Goal: Information Seeking & Learning: Learn about a topic

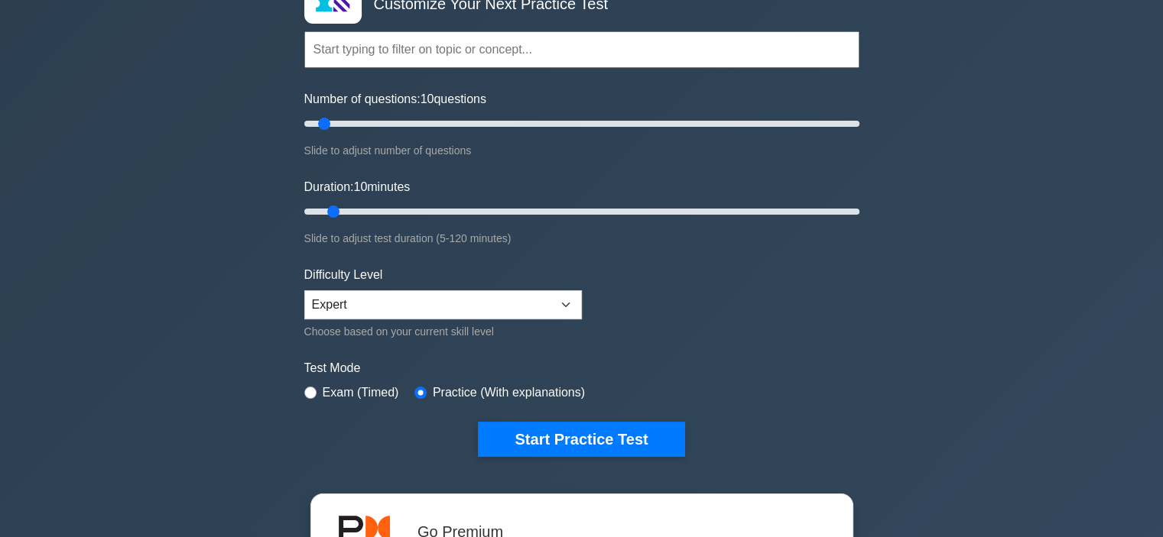
scroll to position [131, 0]
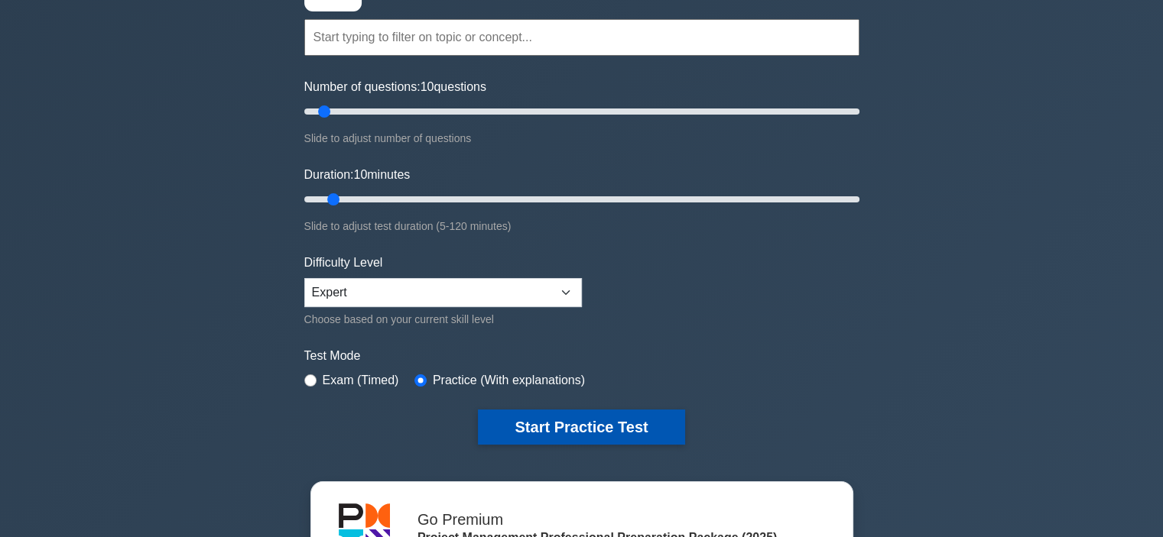
click at [539, 420] on button "Start Practice Test" at bounding box center [581, 427] width 206 height 35
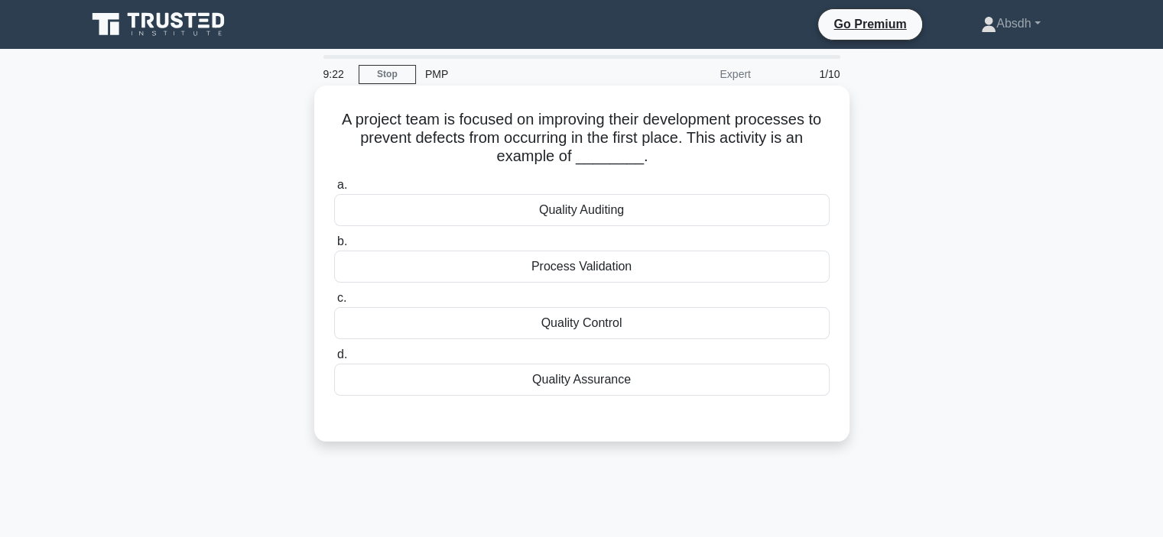
click at [580, 316] on div "Quality Control" at bounding box center [581, 323] width 495 height 32
click at [334, 303] on input "c. Quality Control" at bounding box center [334, 299] width 0 height 10
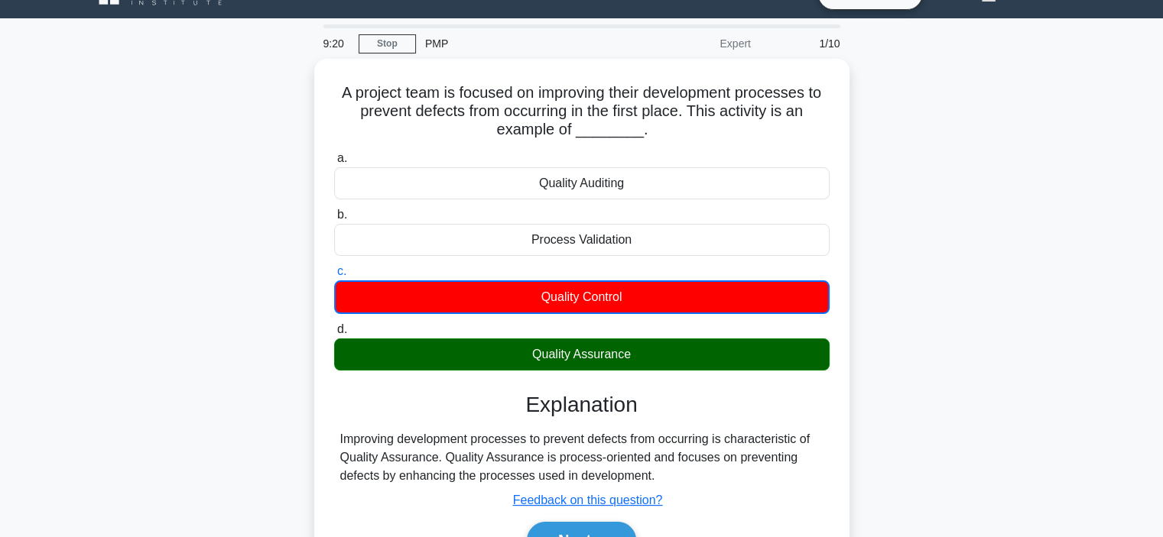
scroll to position [288, 0]
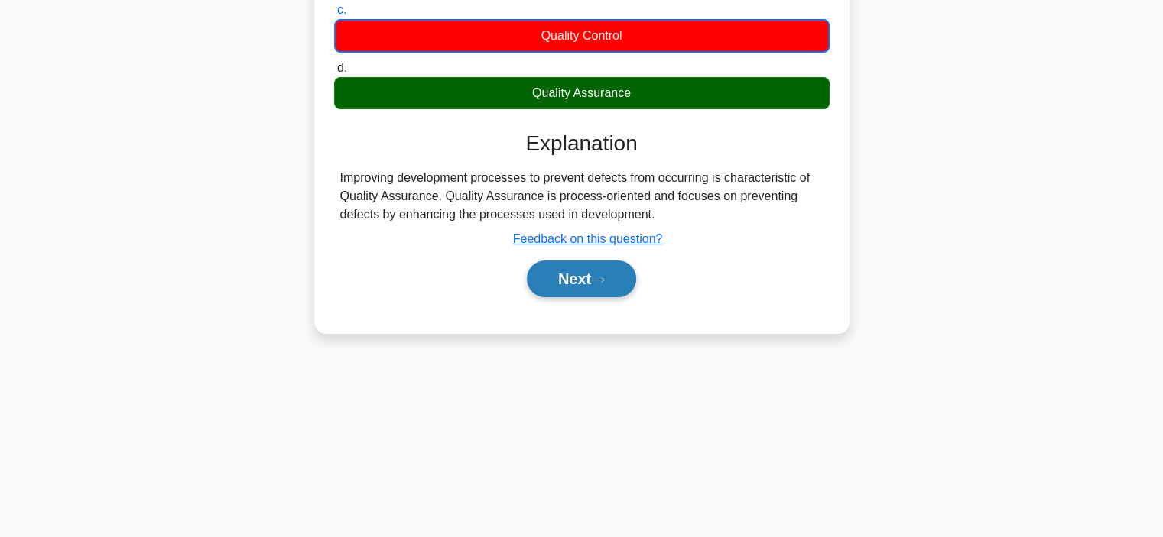
click at [578, 262] on button "Next" at bounding box center [581, 279] width 109 height 37
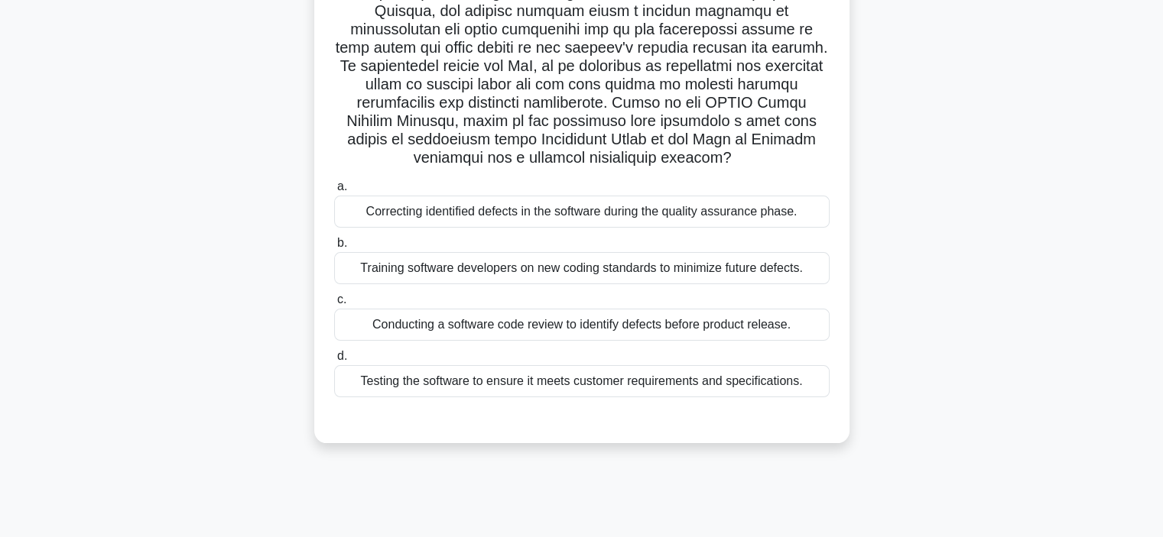
scroll to position [235, 0]
click at [559, 268] on div "Training software developers on new coding standards to minimize future defects." at bounding box center [581, 270] width 495 height 32
click at [334, 250] on input "b. Training software developers on new coding standards to minimize future defe…" at bounding box center [334, 245] width 0 height 10
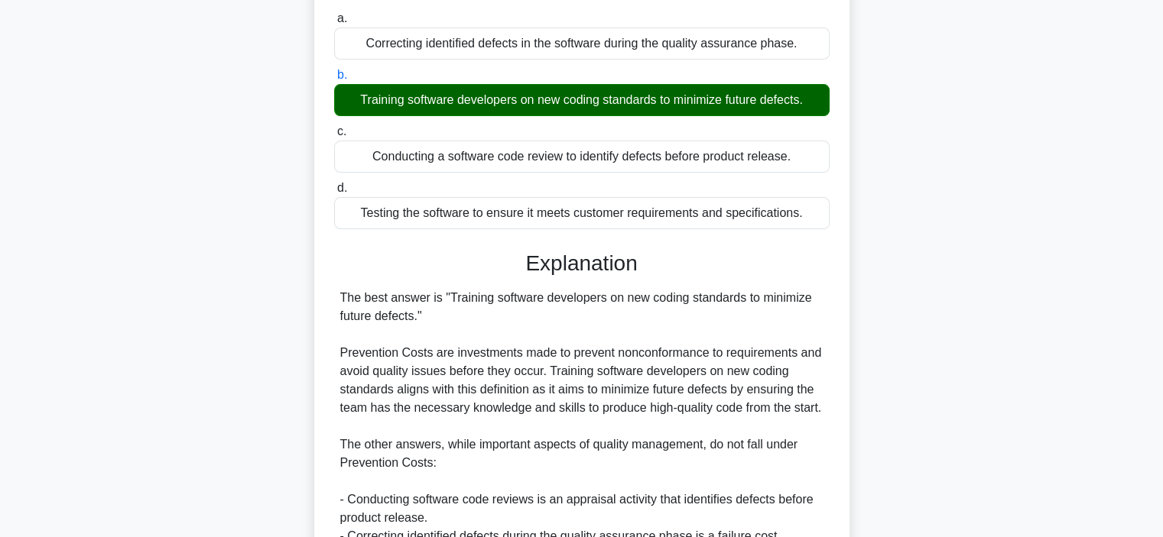
scroll to position [605, 0]
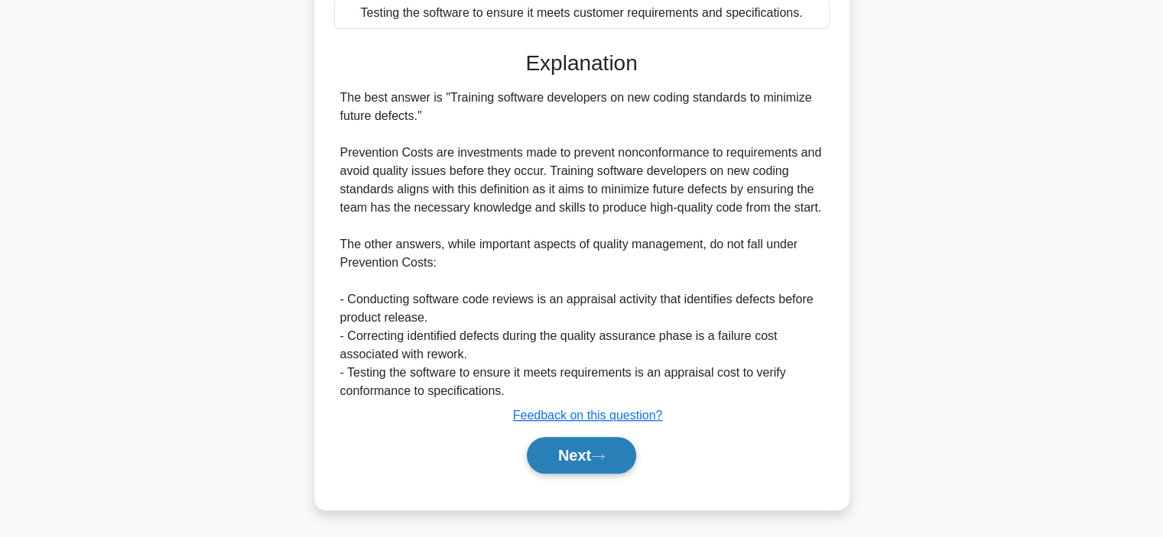
click at [578, 449] on button "Next" at bounding box center [581, 455] width 109 height 37
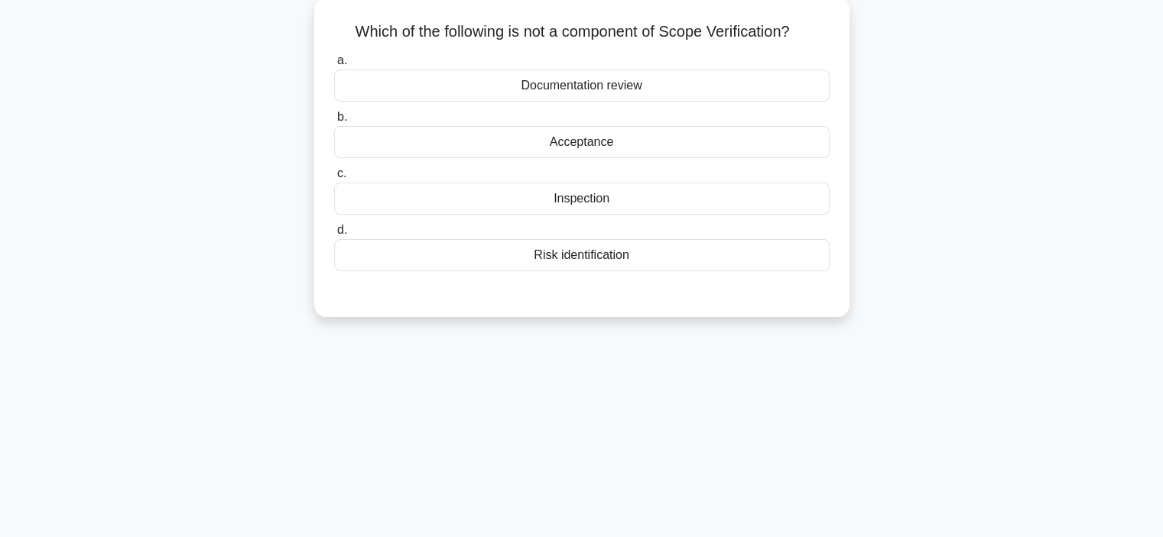
scroll to position [0, 0]
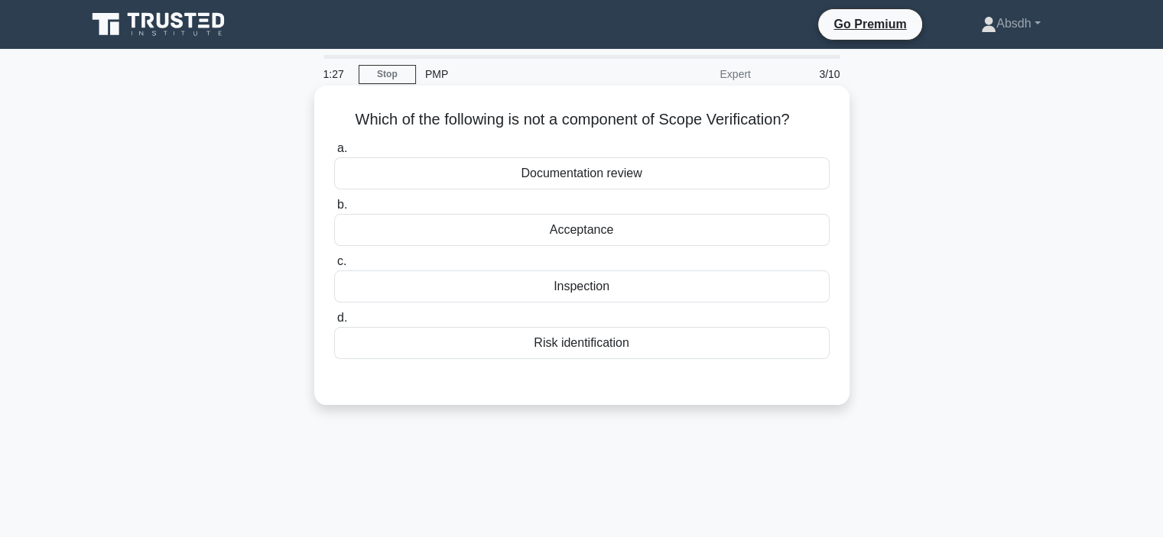
click at [587, 232] on div "Acceptance" at bounding box center [581, 230] width 495 height 32
click at [334, 210] on input "b. Acceptance" at bounding box center [334, 205] width 0 height 10
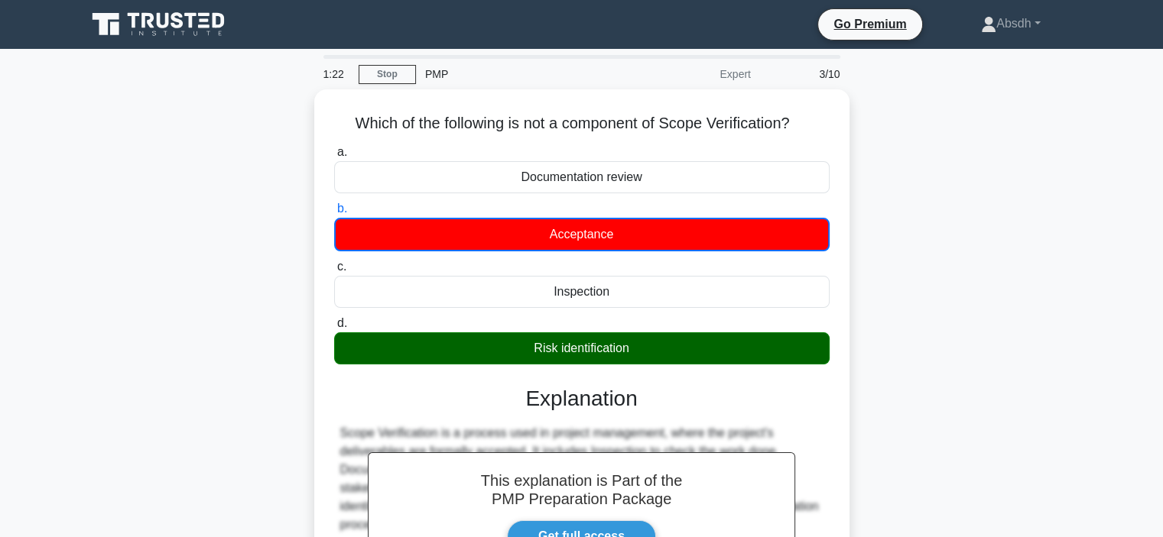
scroll to position [288, 0]
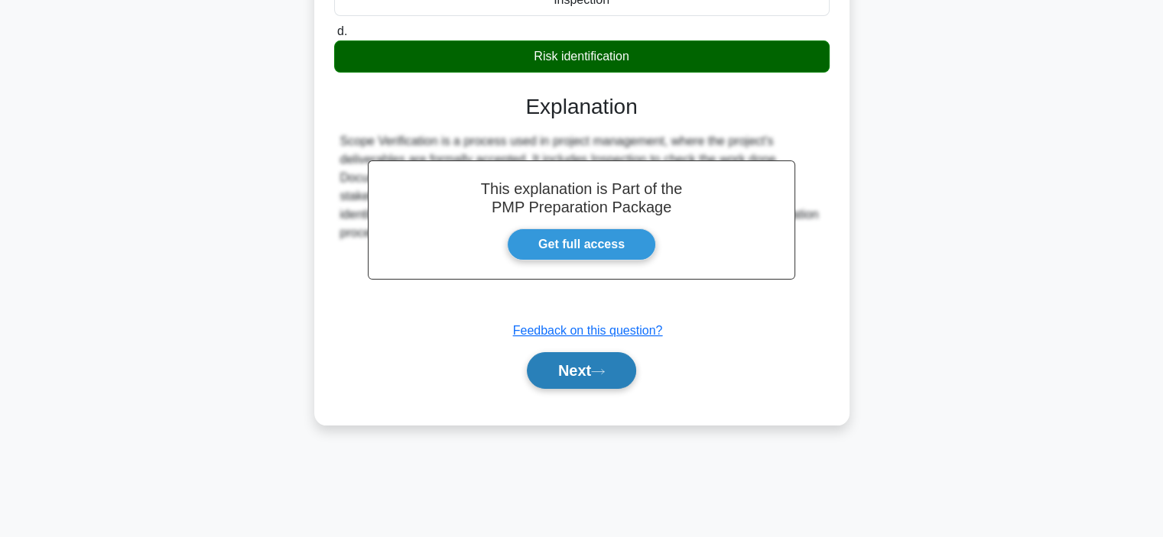
click at [584, 372] on button "Next" at bounding box center [581, 370] width 109 height 37
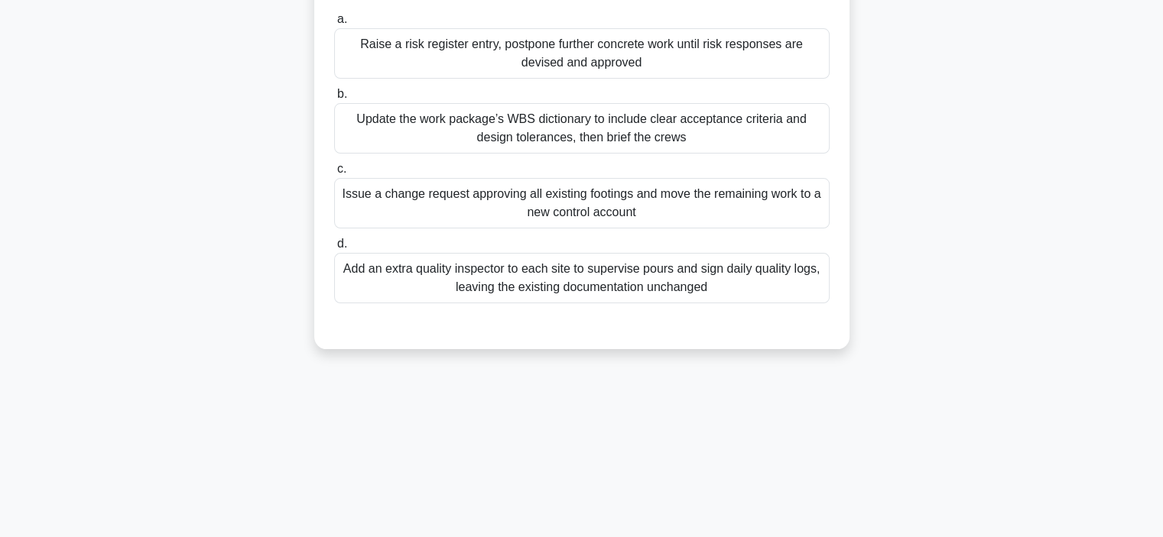
scroll to position [208, 0]
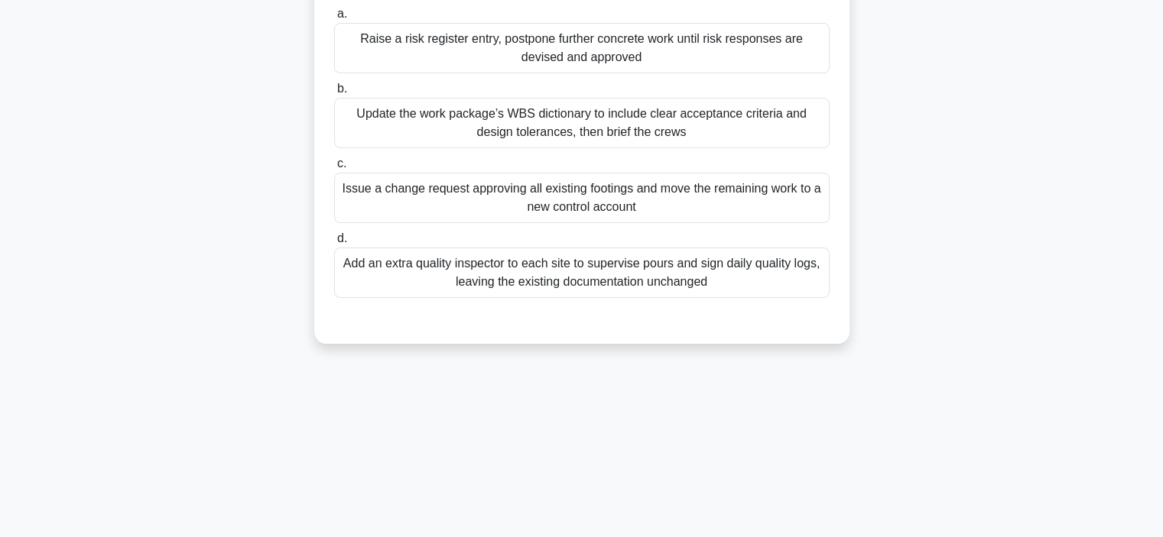
click at [610, 148] on div "Update the work package’s WBS dictionary to include clear acceptance criteria a…" at bounding box center [581, 123] width 495 height 50
click at [334, 94] on input "b. Update the work package’s WBS dictionary to include clear acceptance criteri…" at bounding box center [334, 89] width 0 height 10
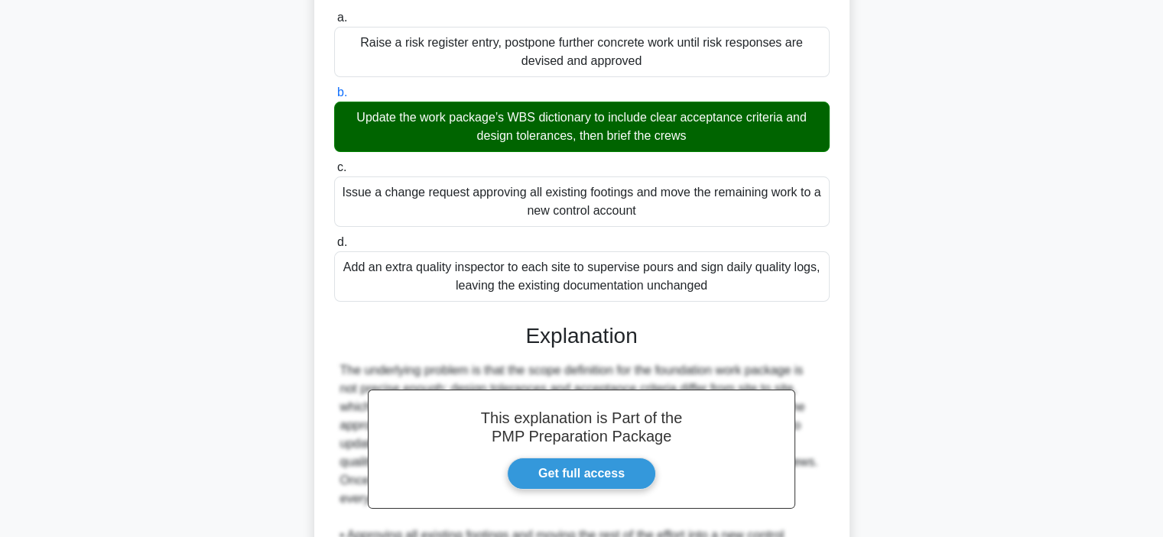
scroll to position [477, 0]
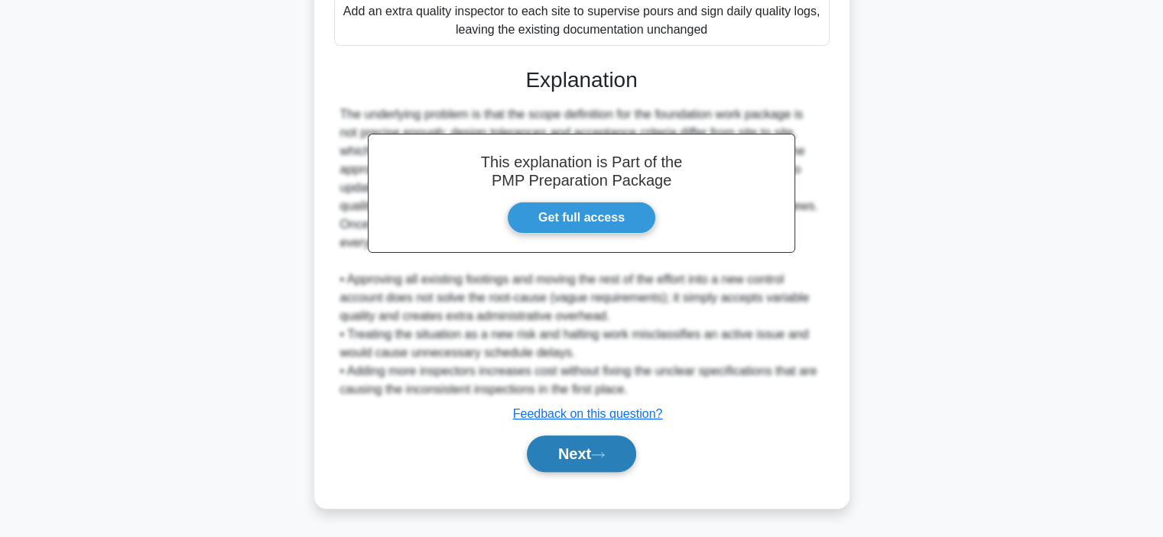
click at [605, 456] on icon at bounding box center [598, 455] width 14 height 8
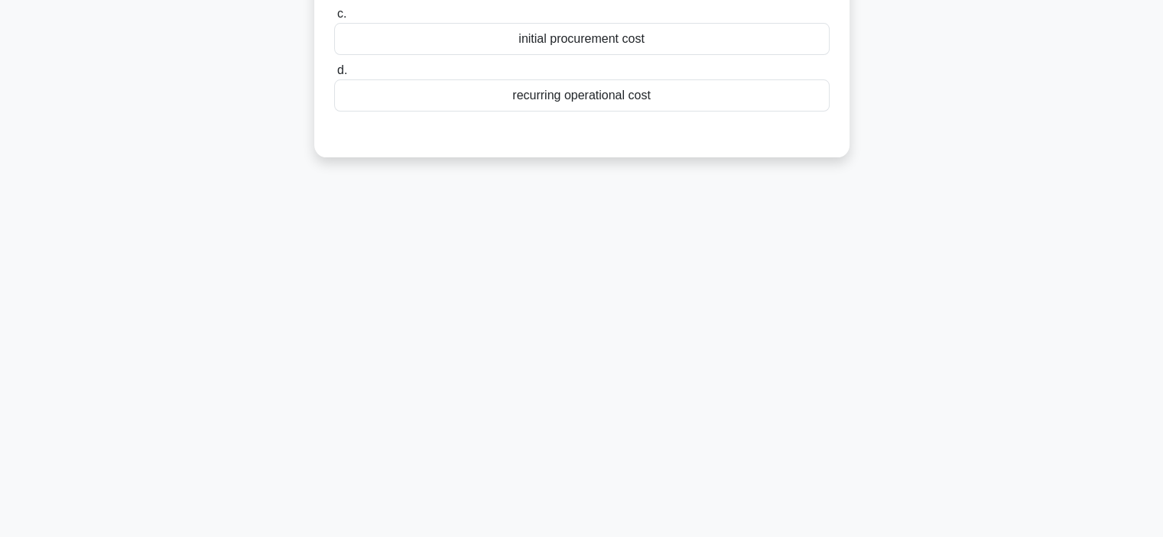
scroll to position [0, 0]
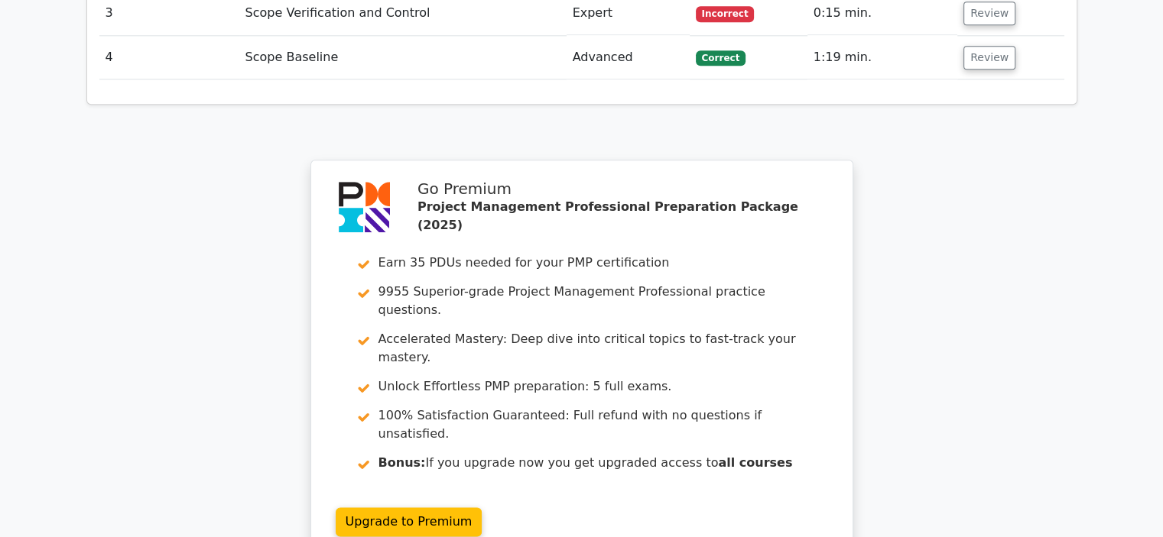
scroll to position [2052, 0]
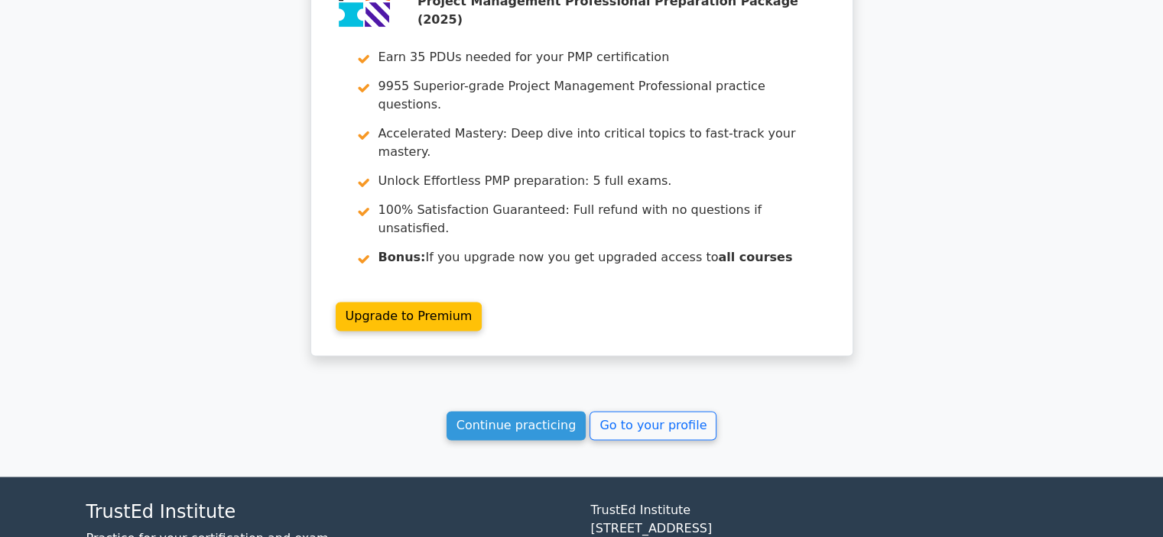
click at [508, 411] on link "Continue practicing" at bounding box center [516, 425] width 140 height 29
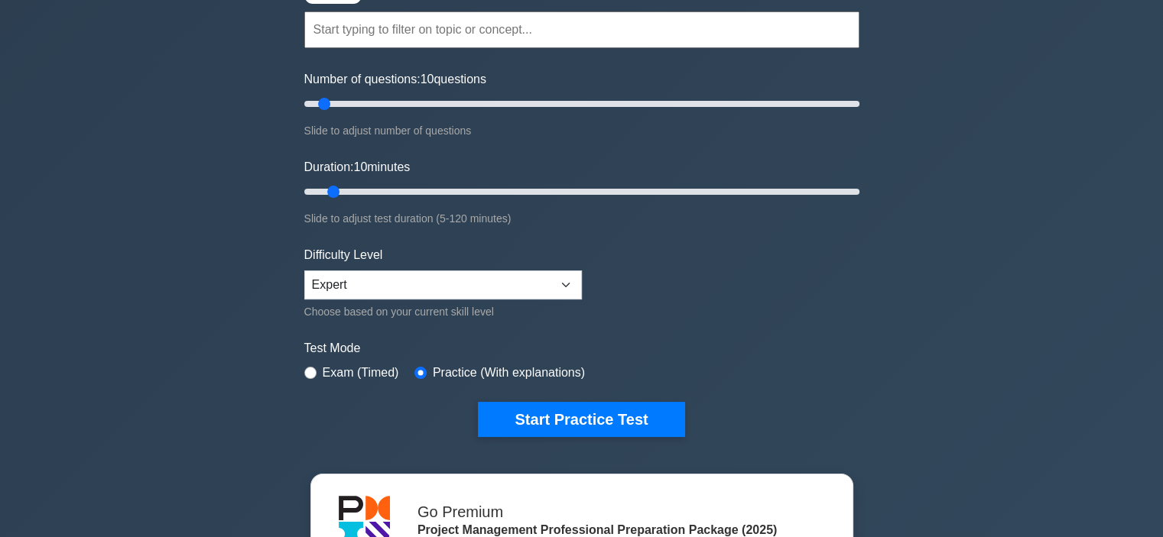
scroll to position [138, 0]
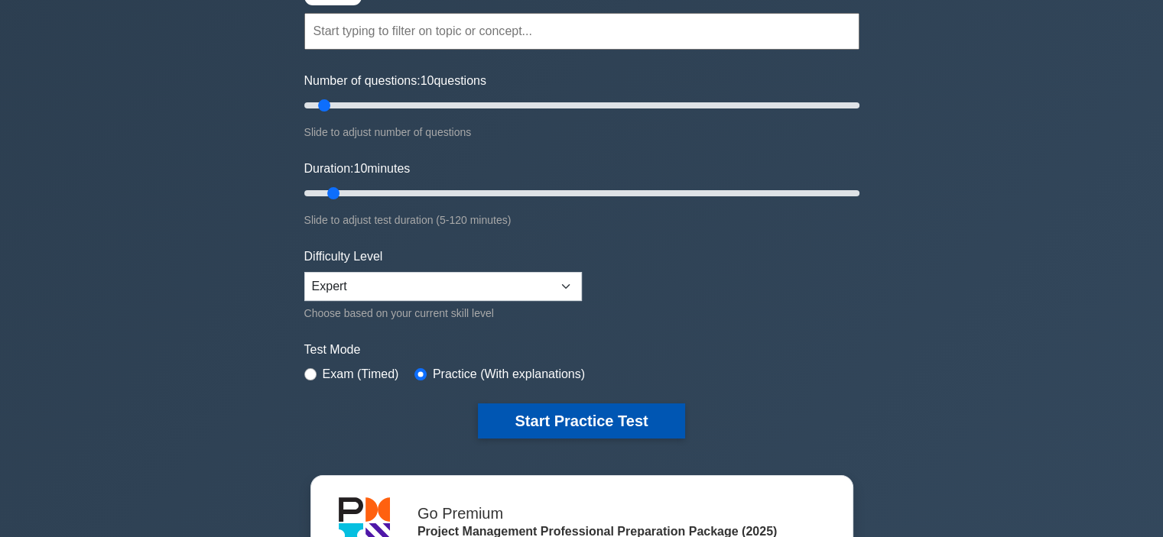
click at [566, 410] on button "Start Practice Test" at bounding box center [581, 421] width 206 height 35
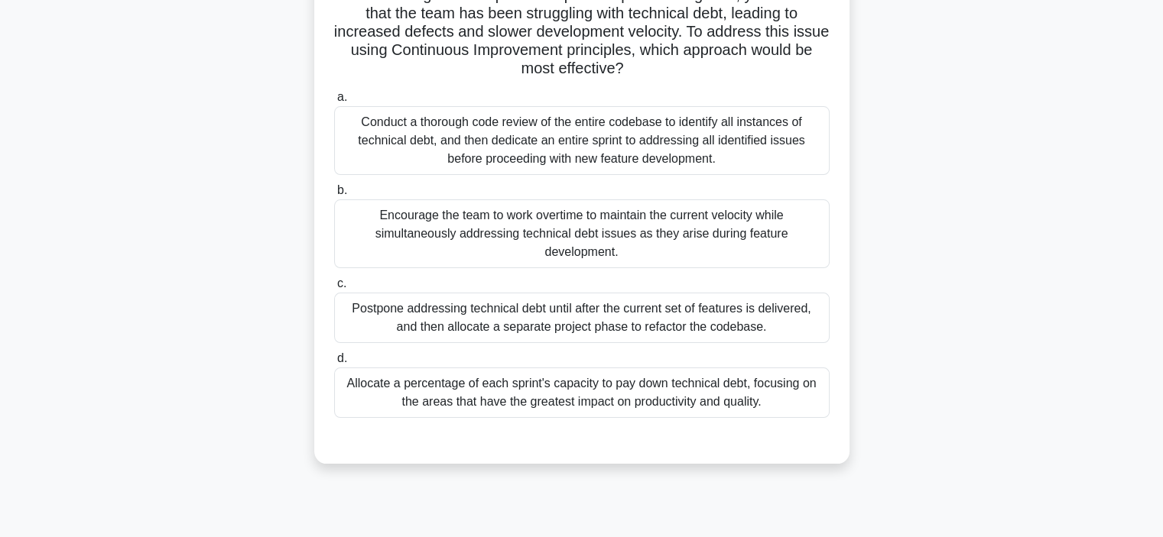
scroll to position [144, 0]
click at [606, 403] on div "Allocate a percentage of each sprint's capacity to pay down technical debt, foc…" at bounding box center [581, 392] width 495 height 50
click at [334, 363] on input "d. Allocate a percentage of each sprint's capacity to pay down technical debt, …" at bounding box center [334, 358] width 0 height 10
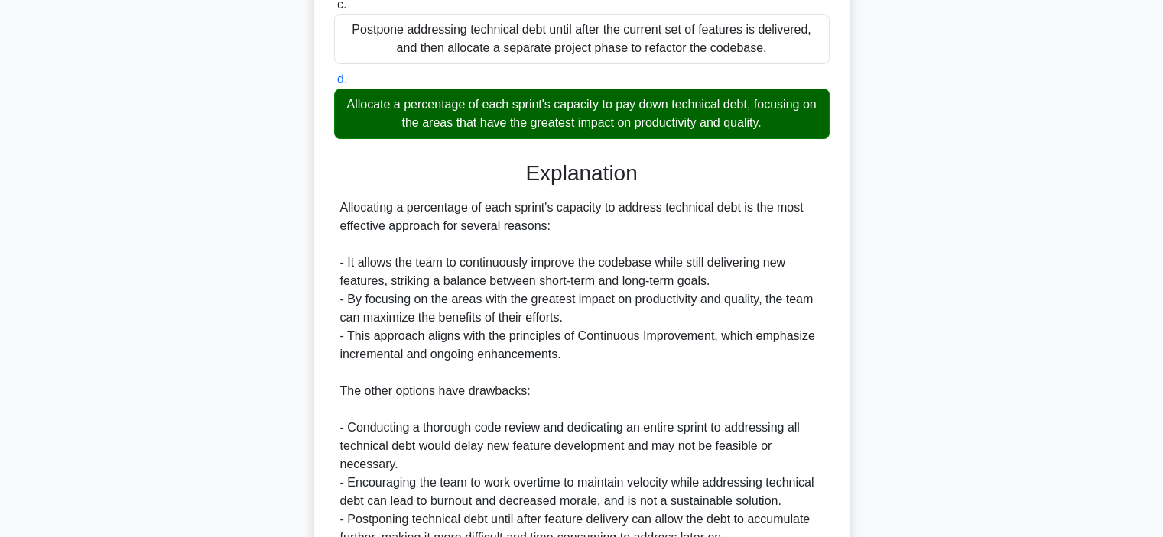
scroll to position [569, 0]
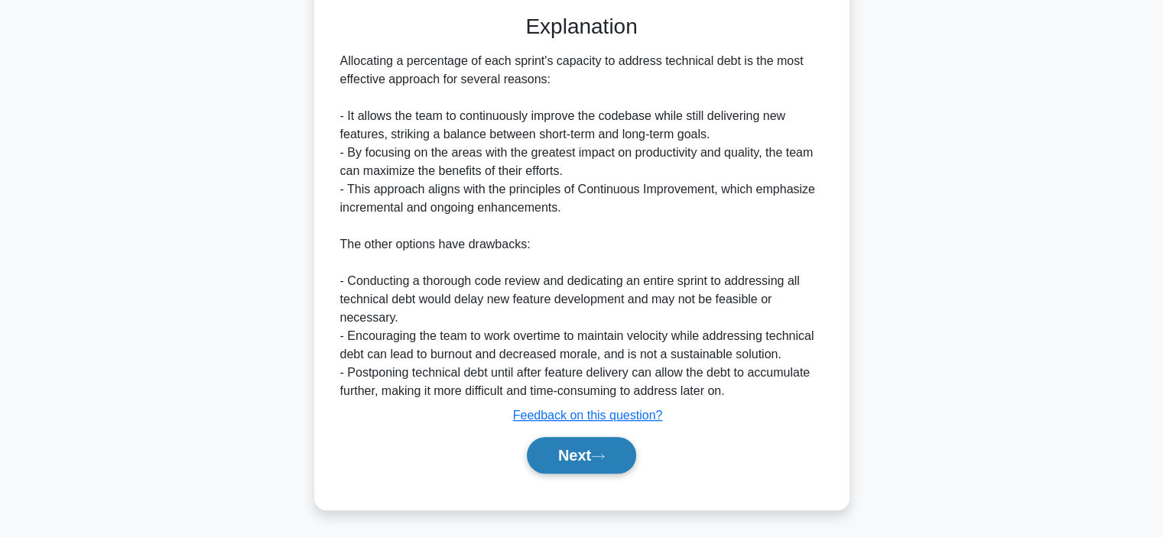
click at [573, 466] on button "Next" at bounding box center [581, 455] width 109 height 37
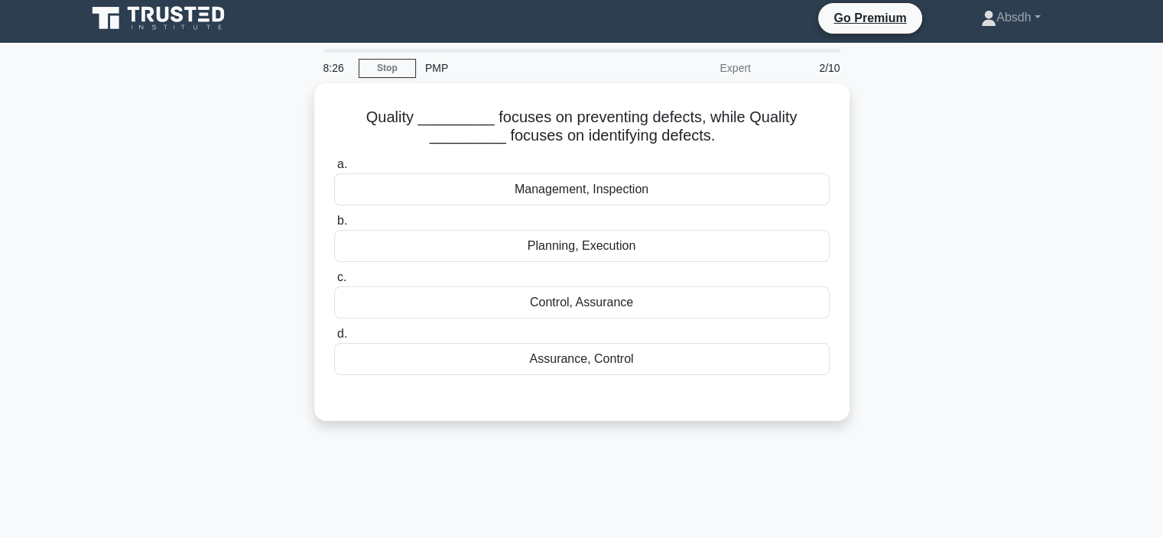
scroll to position [8, 0]
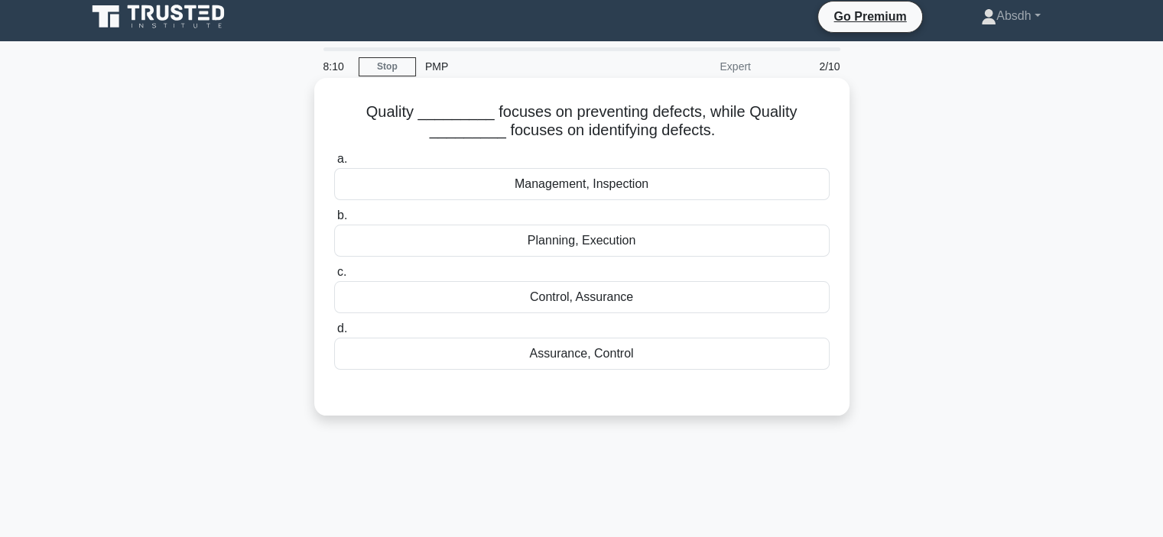
click at [584, 357] on div "Assurance, Control" at bounding box center [581, 354] width 495 height 32
click at [334, 334] on input "d. Assurance, Control" at bounding box center [334, 329] width 0 height 10
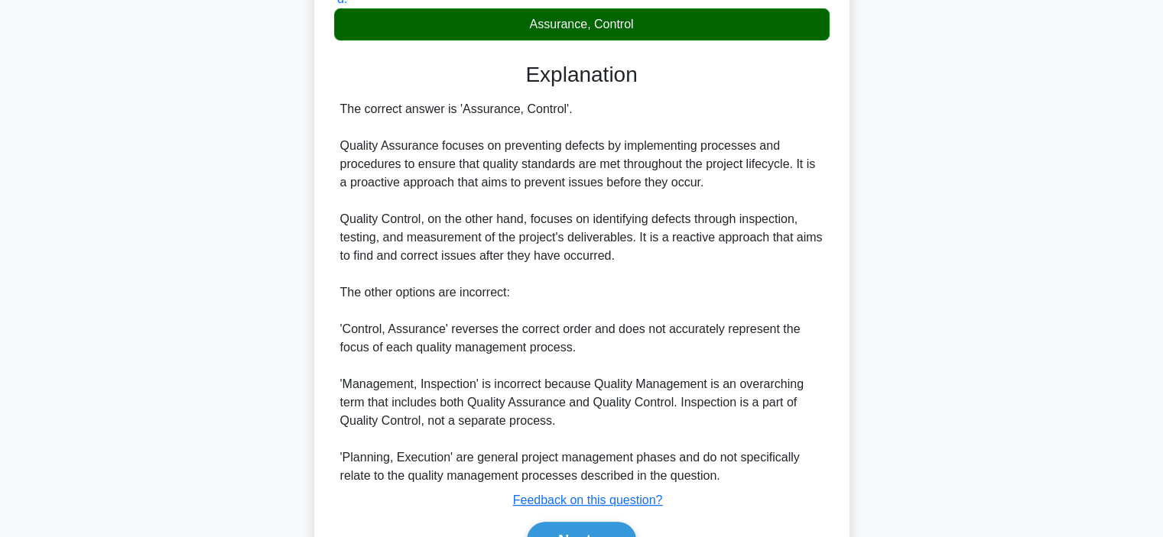
scroll to position [422, 0]
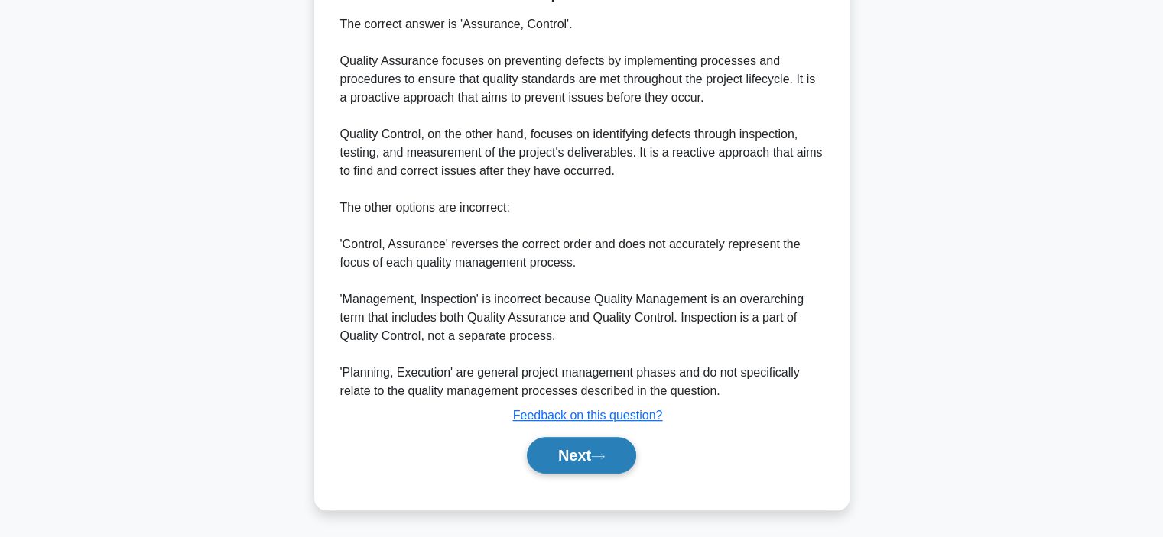
click at [550, 445] on button "Next" at bounding box center [581, 455] width 109 height 37
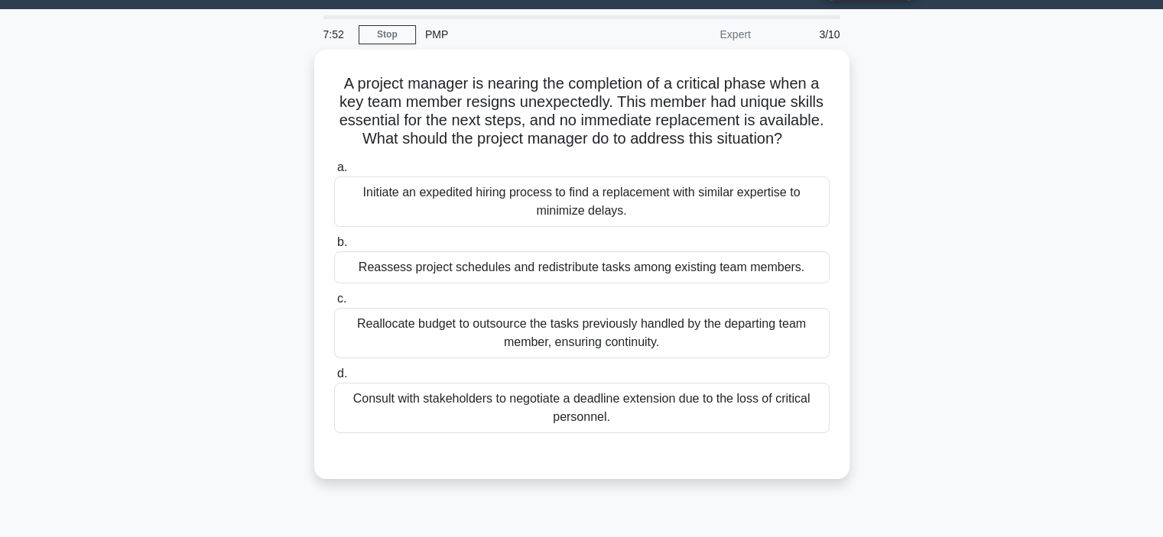
scroll to position [44, 0]
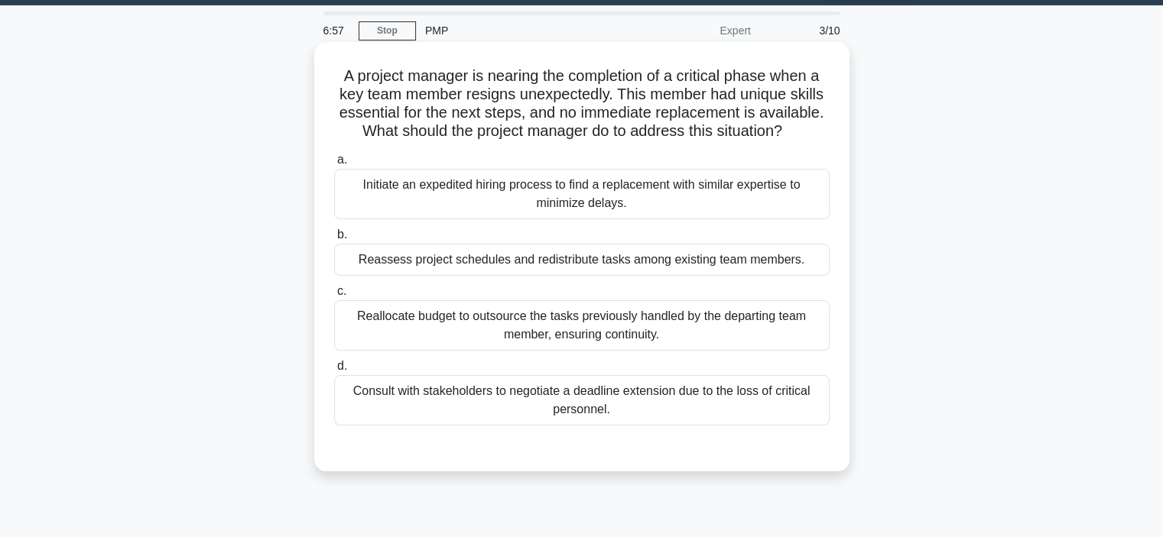
click at [514, 209] on div "Initiate an expedited hiring process to find a replacement with similar experti…" at bounding box center [581, 194] width 495 height 50
click at [334, 165] on input "a. Initiate an expedited hiring process to find a replacement with similar expe…" at bounding box center [334, 160] width 0 height 10
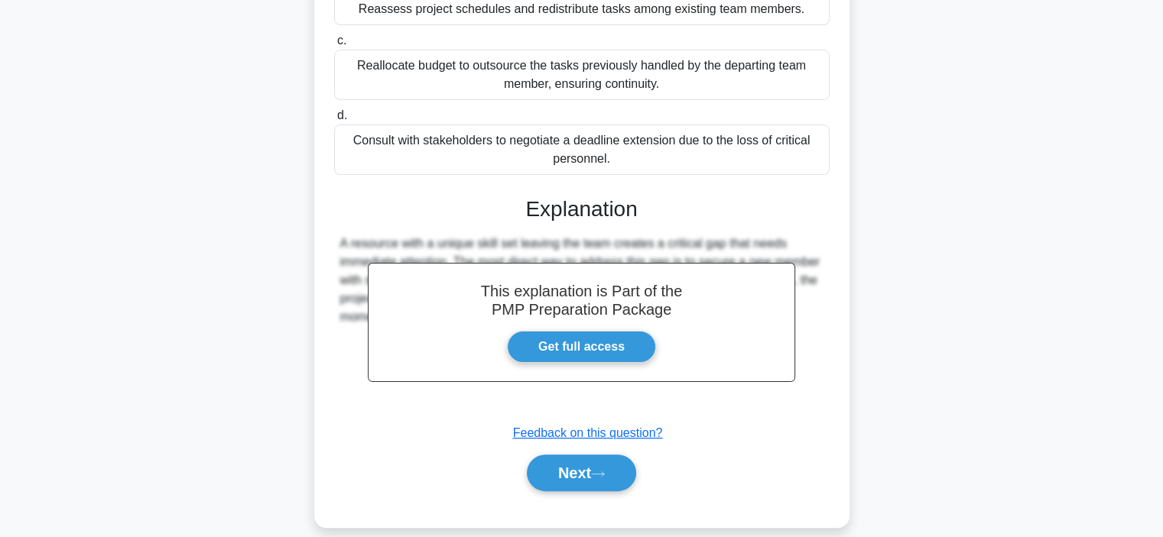
scroll to position [312, 0]
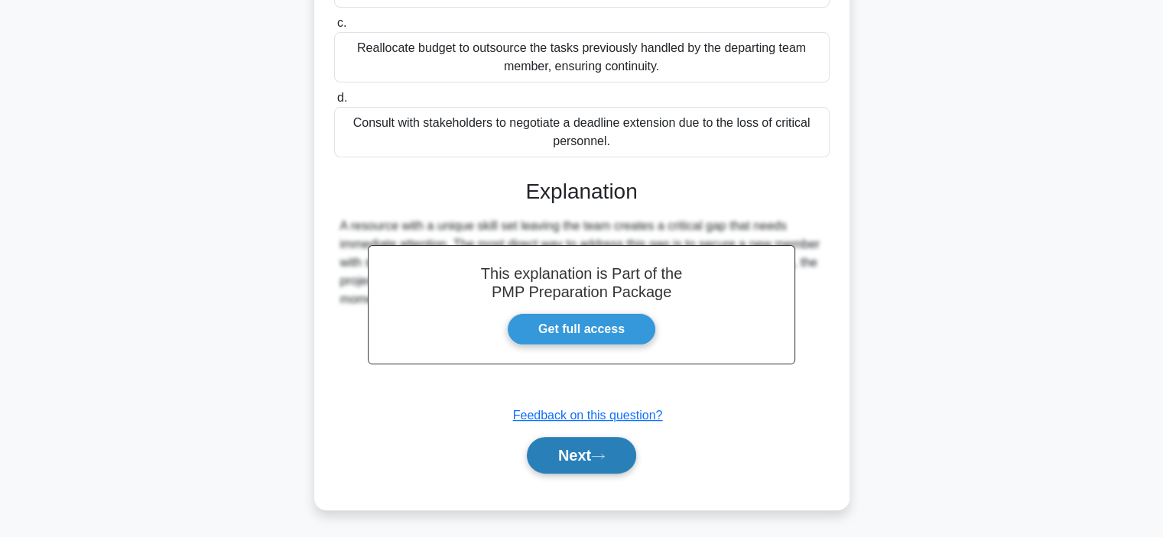
click at [605, 453] on icon at bounding box center [598, 457] width 14 height 8
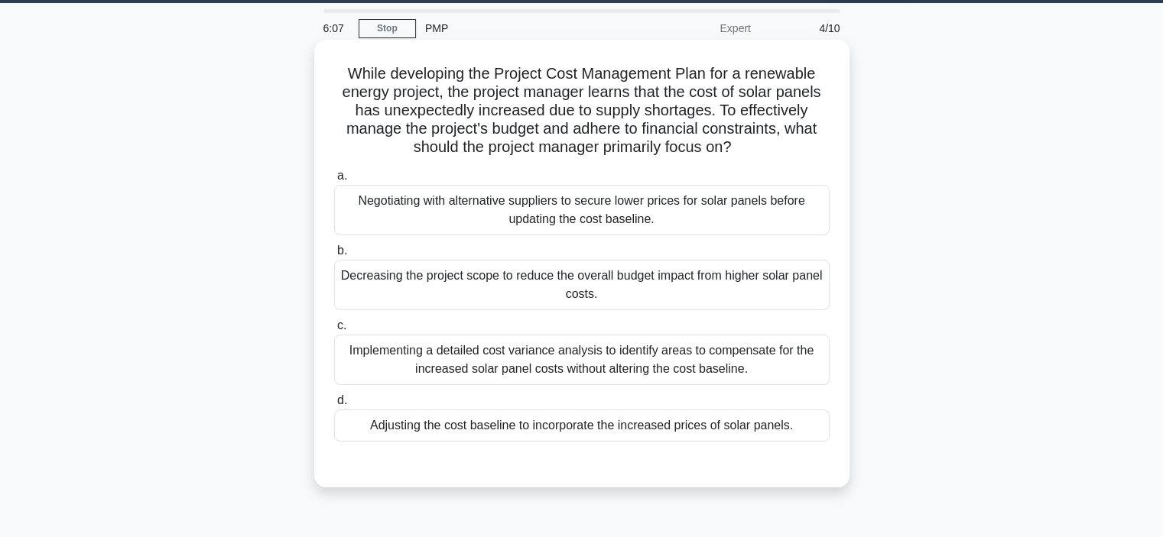
scroll to position [47, 0]
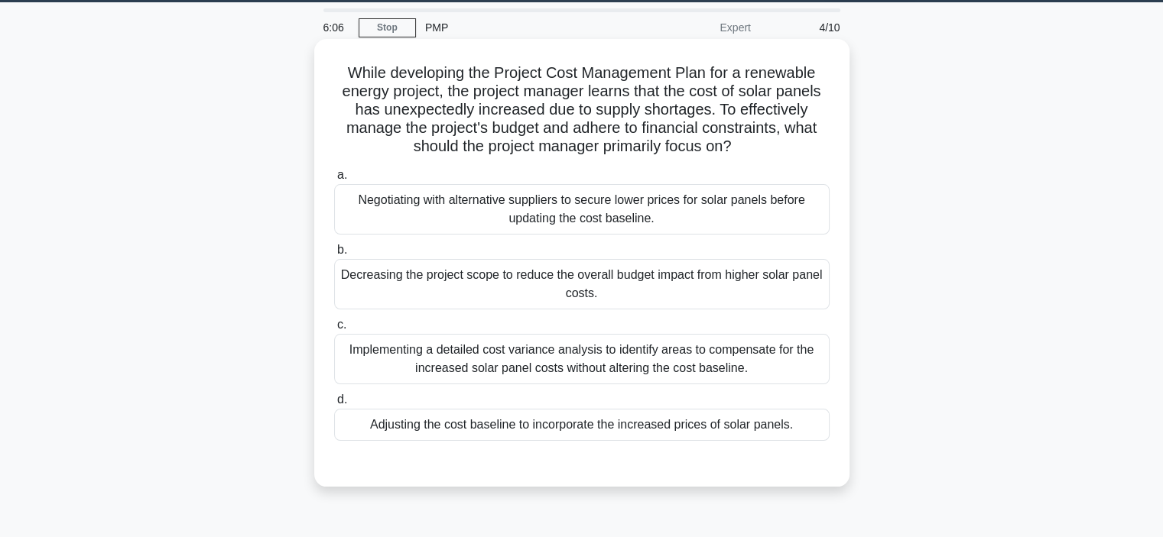
click at [623, 201] on div "Negotiating with alternative suppliers to secure lower prices for solar panels …" at bounding box center [581, 209] width 495 height 50
click at [334, 180] on input "a. Negotiating with alternative suppliers to secure lower prices for solar pane…" at bounding box center [334, 175] width 0 height 10
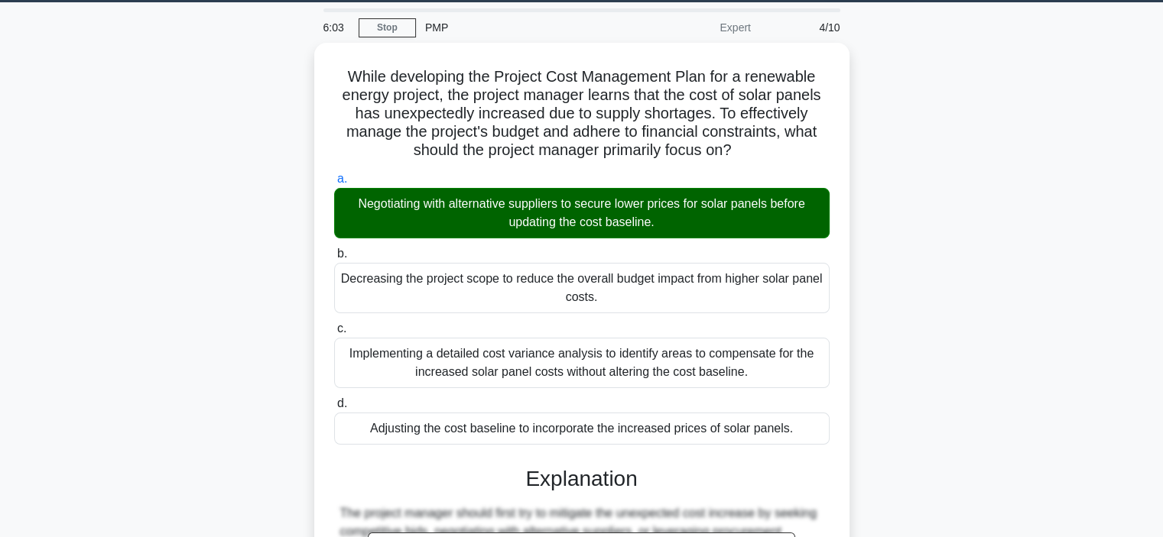
scroll to position [330, 0]
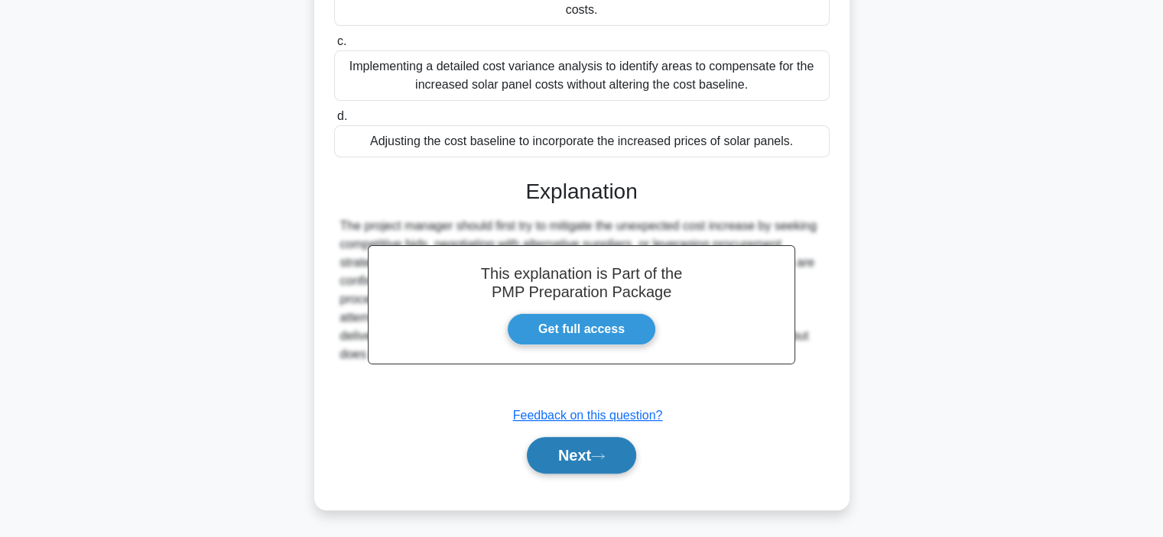
click at [584, 448] on button "Next" at bounding box center [581, 455] width 109 height 37
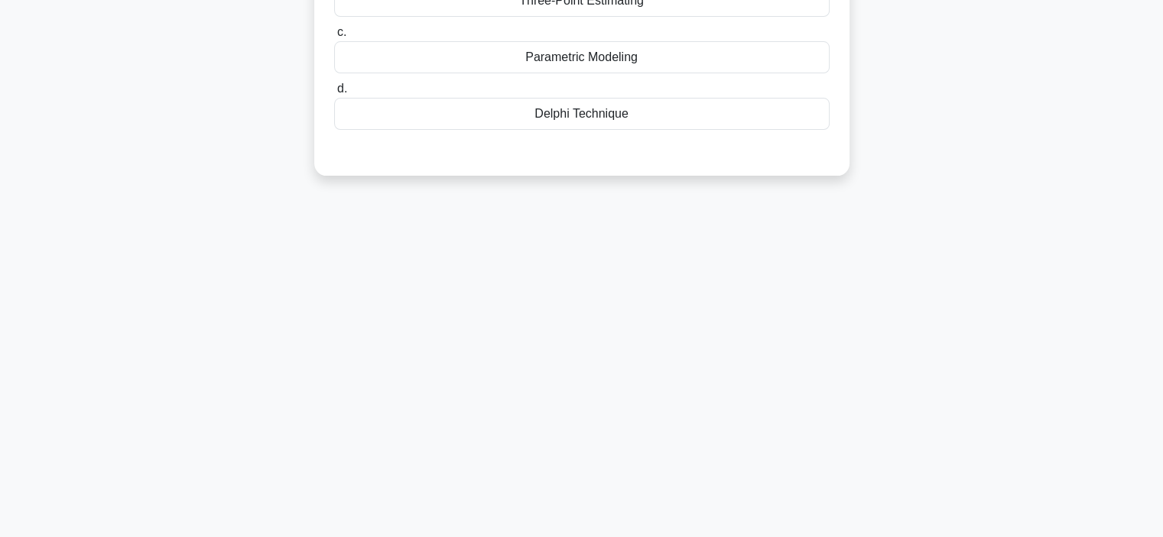
scroll to position [0, 0]
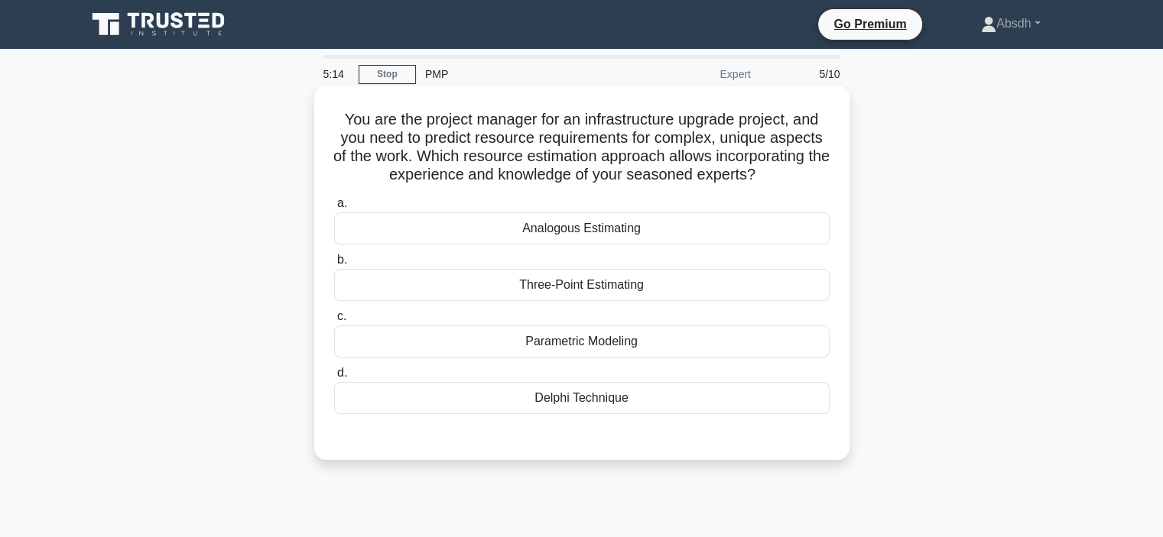
click at [628, 410] on div "Delphi Technique" at bounding box center [581, 398] width 495 height 32
click at [334, 378] on input "d. Delphi Technique" at bounding box center [334, 373] width 0 height 10
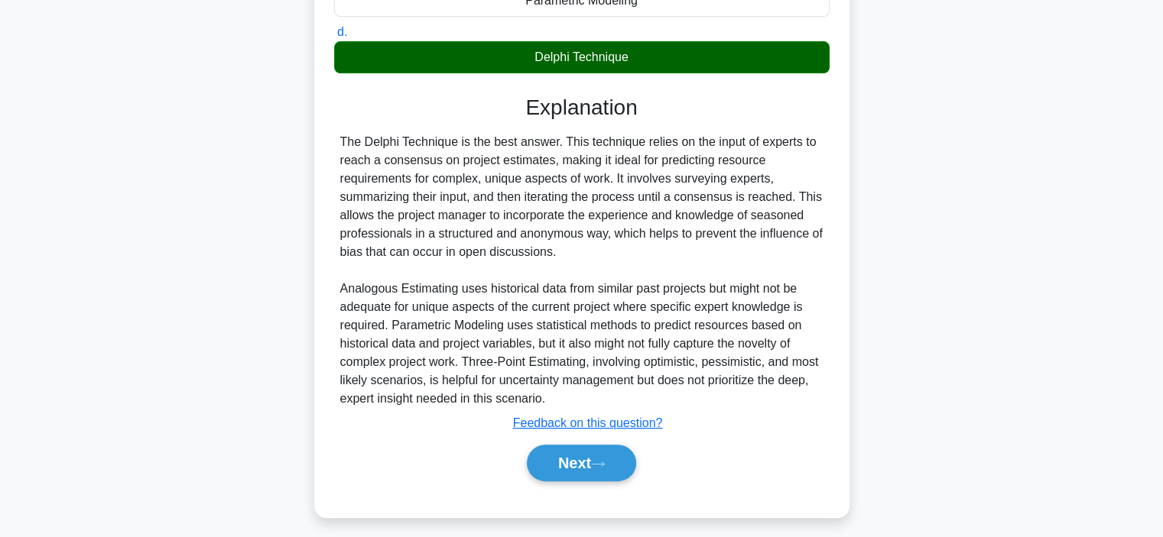
scroll to position [349, 0]
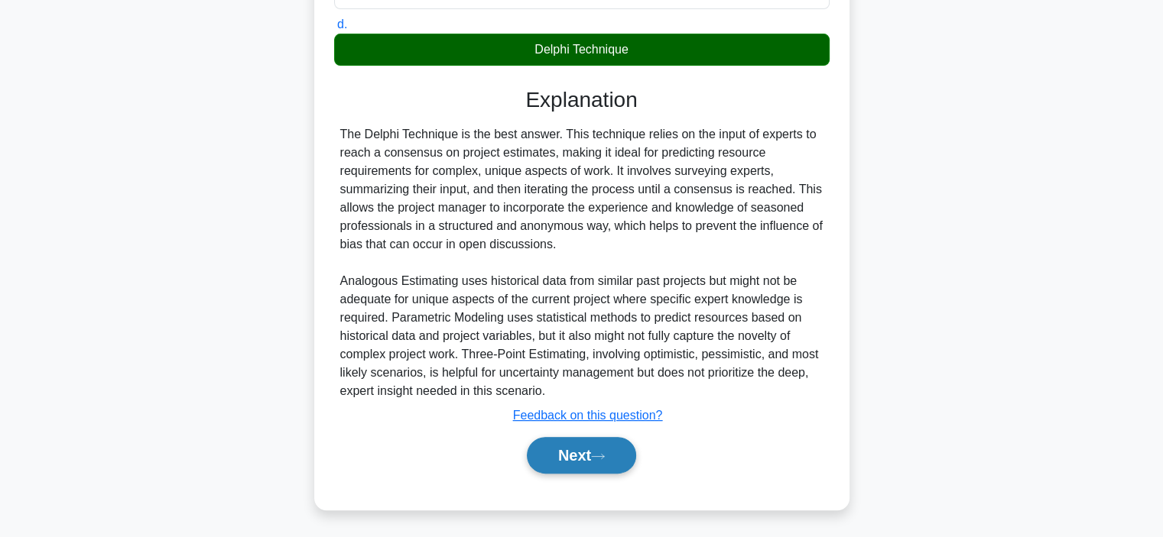
click at [594, 460] on button "Next" at bounding box center [581, 455] width 109 height 37
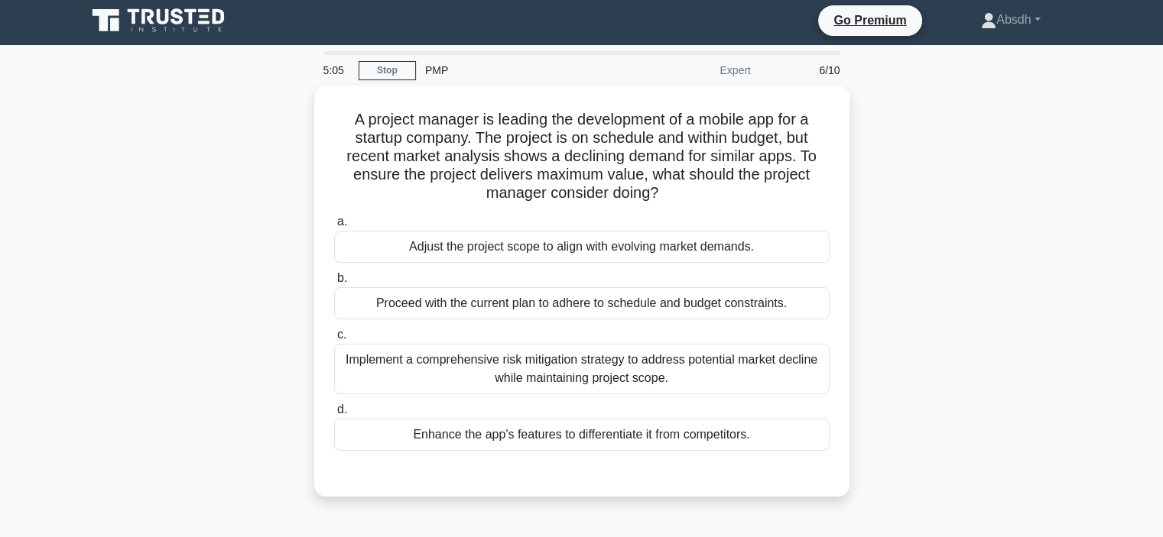
scroll to position [7, 0]
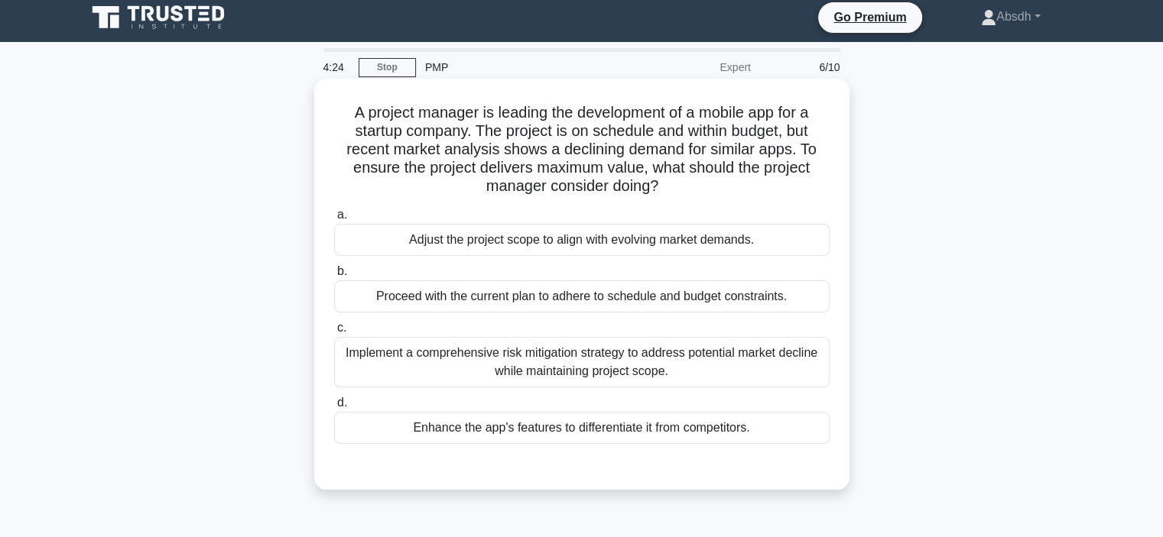
click at [584, 244] on div "Adjust the project scope to align with evolving market demands." at bounding box center [581, 240] width 495 height 32
click at [334, 220] on input "a. Adjust the project scope to align with evolving market demands." at bounding box center [334, 215] width 0 height 10
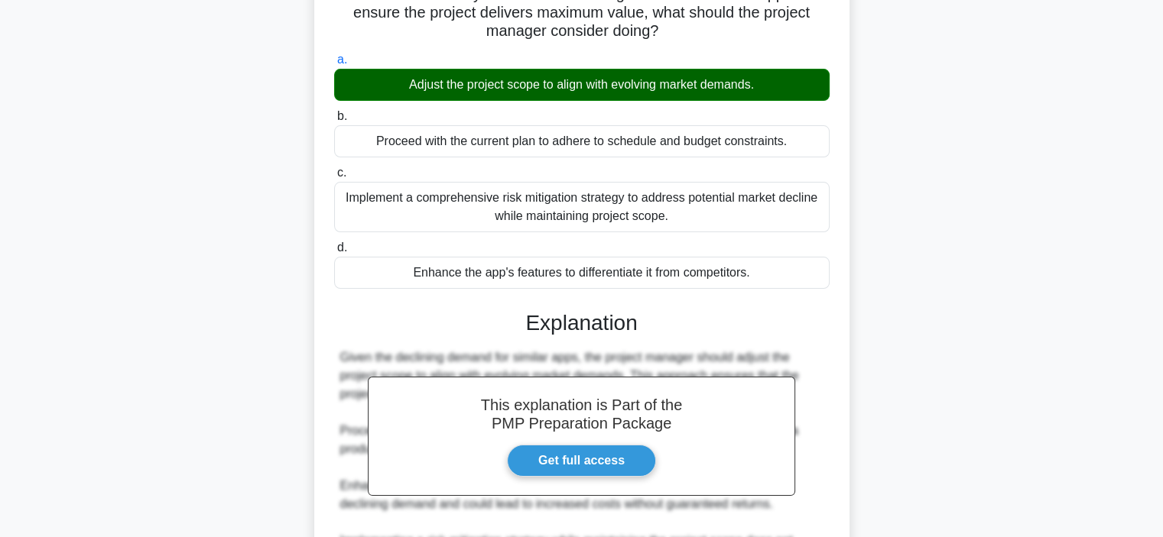
scroll to position [330, 0]
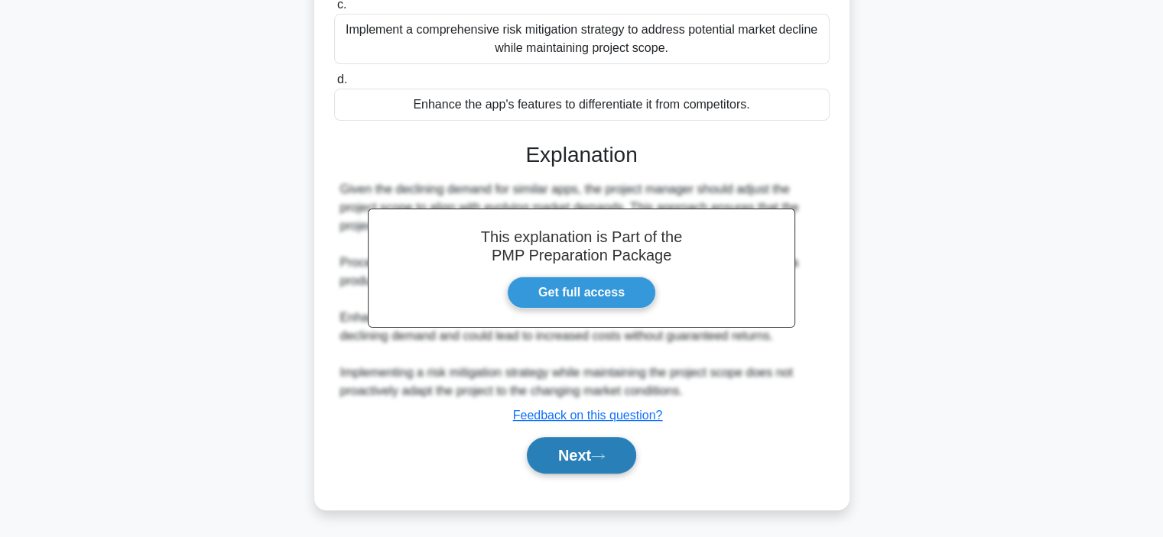
click at [591, 456] on button "Next" at bounding box center [581, 455] width 109 height 37
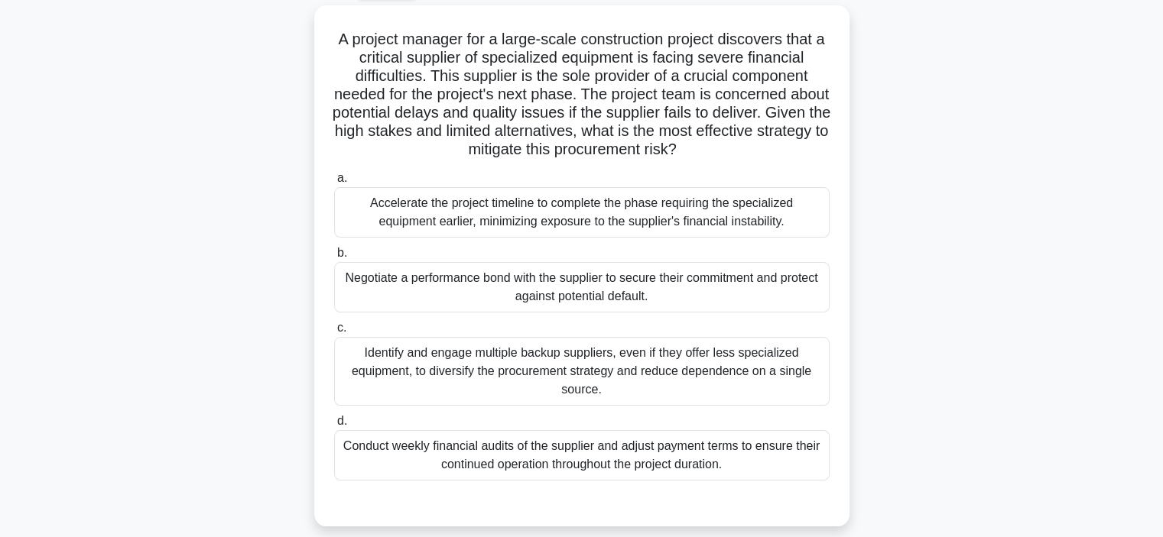
scroll to position [87, 0]
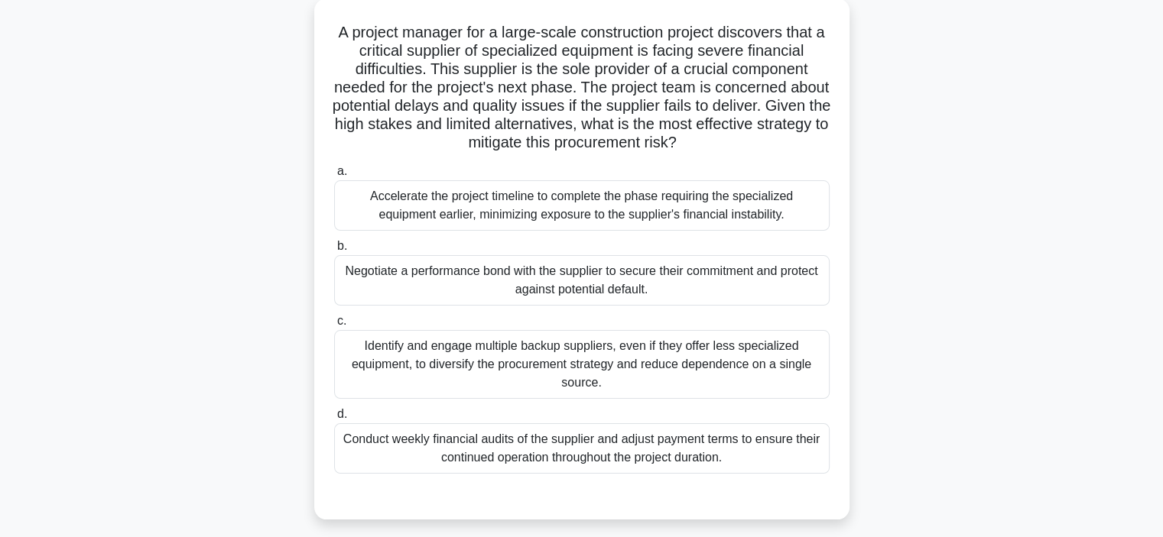
click at [518, 275] on div "Negotiate a performance bond with the supplier to secure their commitment and p…" at bounding box center [581, 280] width 495 height 50
click at [334, 251] on input "b. Negotiate a performance bond with the supplier to secure their commitment an…" at bounding box center [334, 247] width 0 height 10
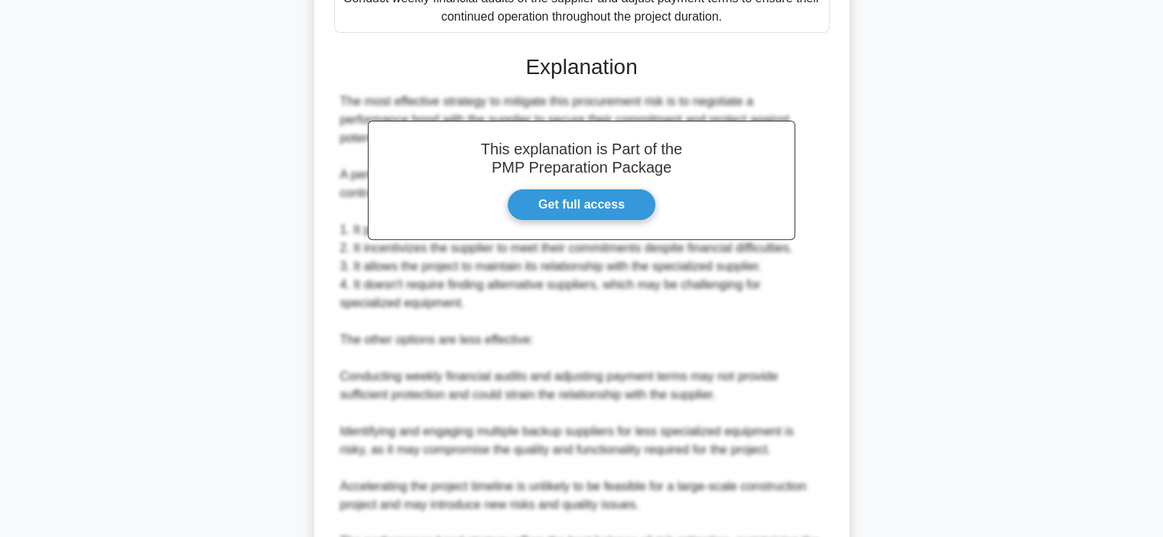
scroll to position [697, 0]
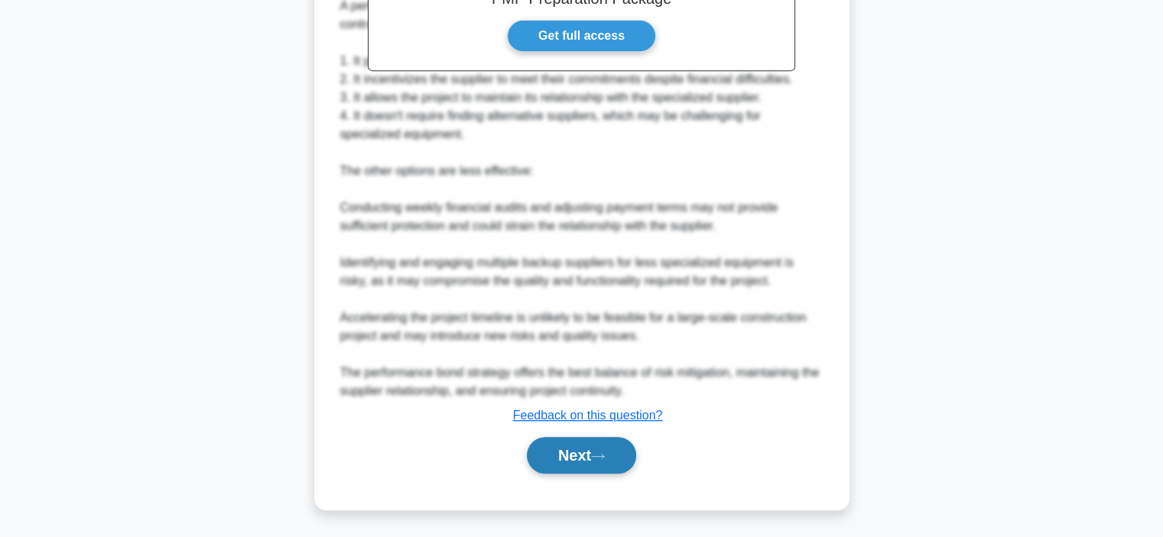
click at [621, 459] on button "Next" at bounding box center [581, 455] width 109 height 37
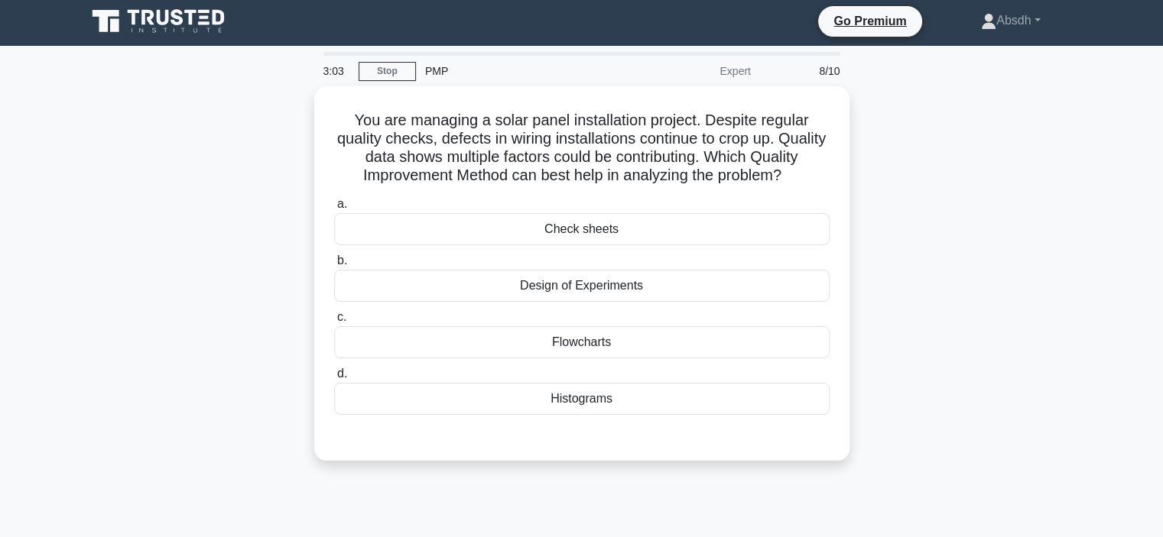
scroll to position [4, 0]
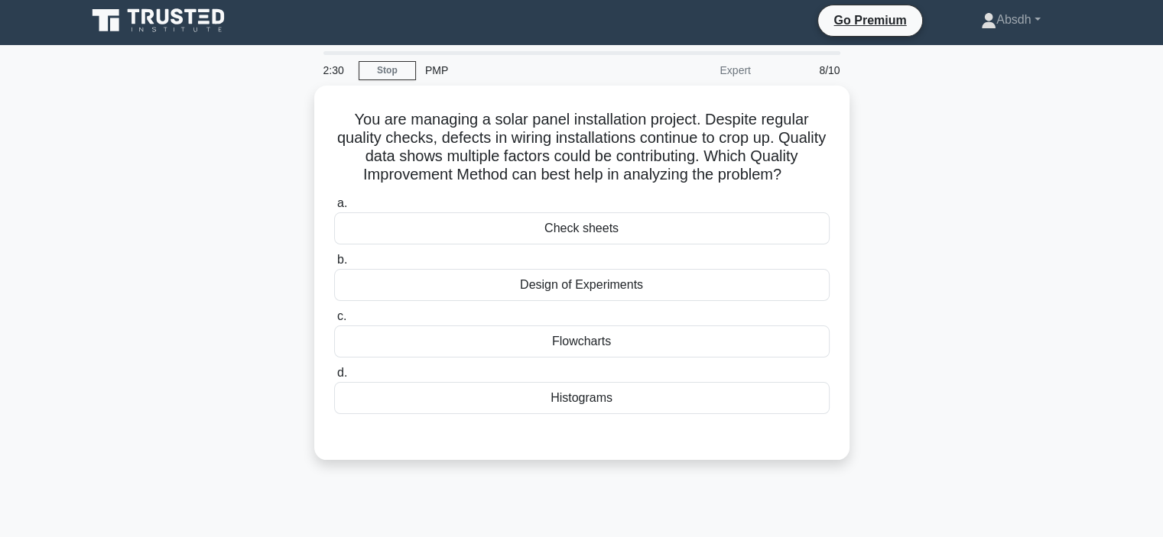
click at [901, 336] on div "You are managing a solar panel installation project. Despite regular quality ch…" at bounding box center [581, 282] width 1009 height 393
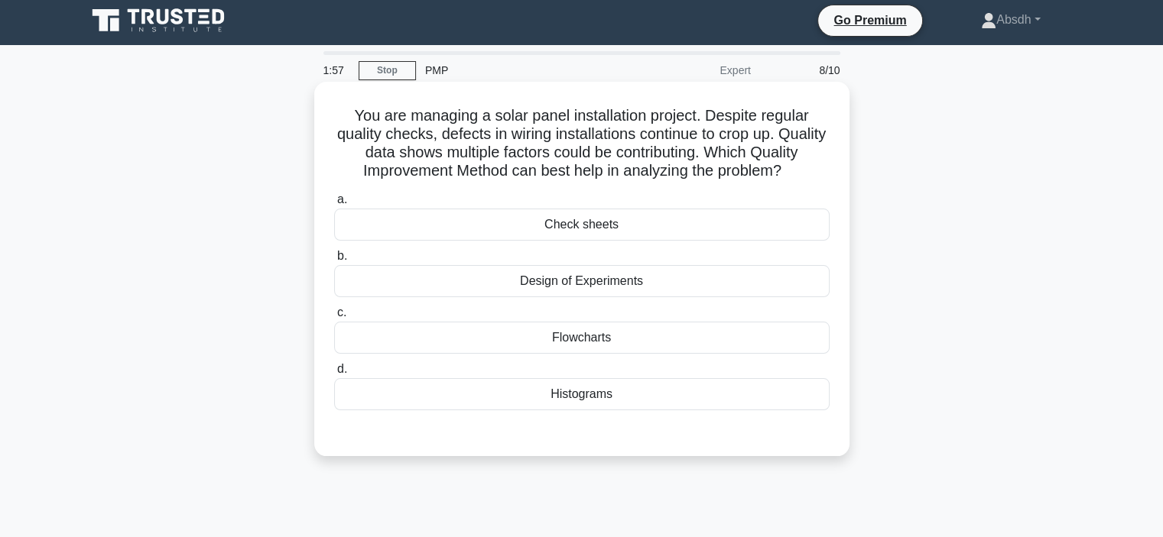
click at [576, 410] on div "Histograms" at bounding box center [581, 394] width 495 height 32
click at [334, 375] on input "d. Histograms" at bounding box center [334, 370] width 0 height 10
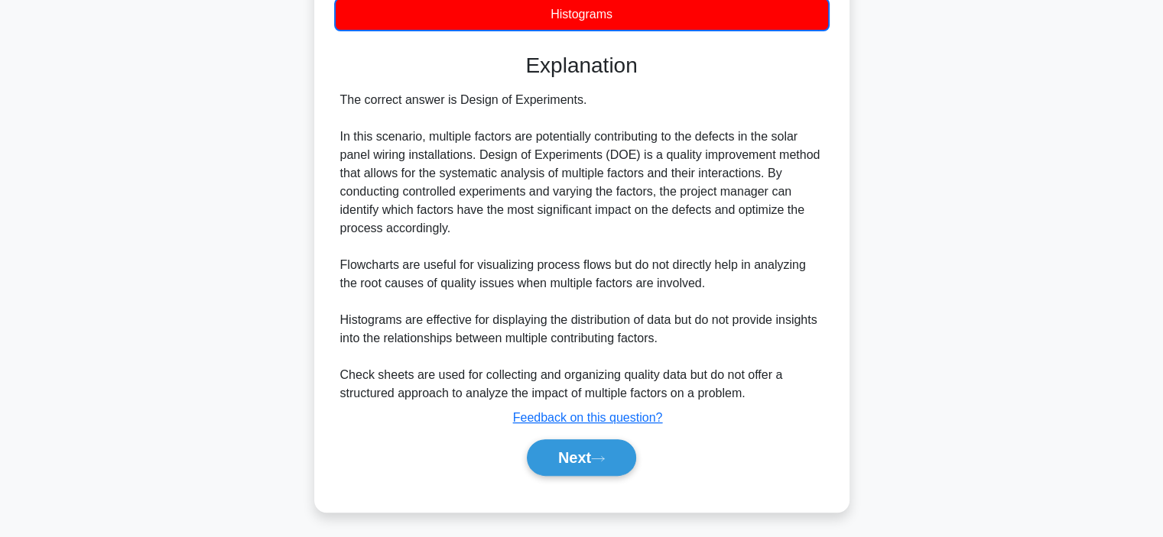
scroll to position [405, 0]
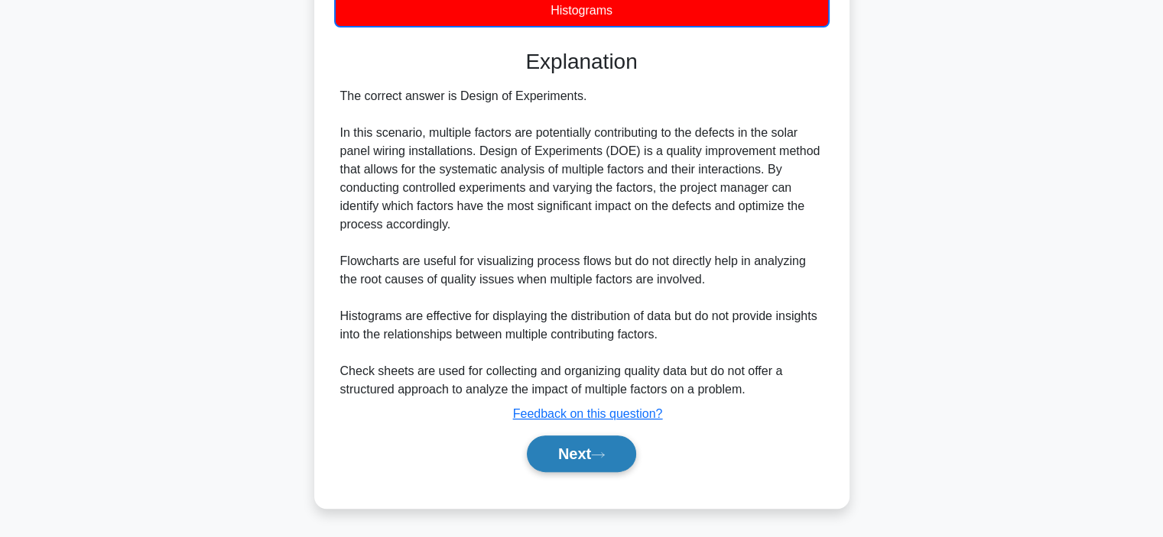
click at [584, 445] on button "Next" at bounding box center [581, 454] width 109 height 37
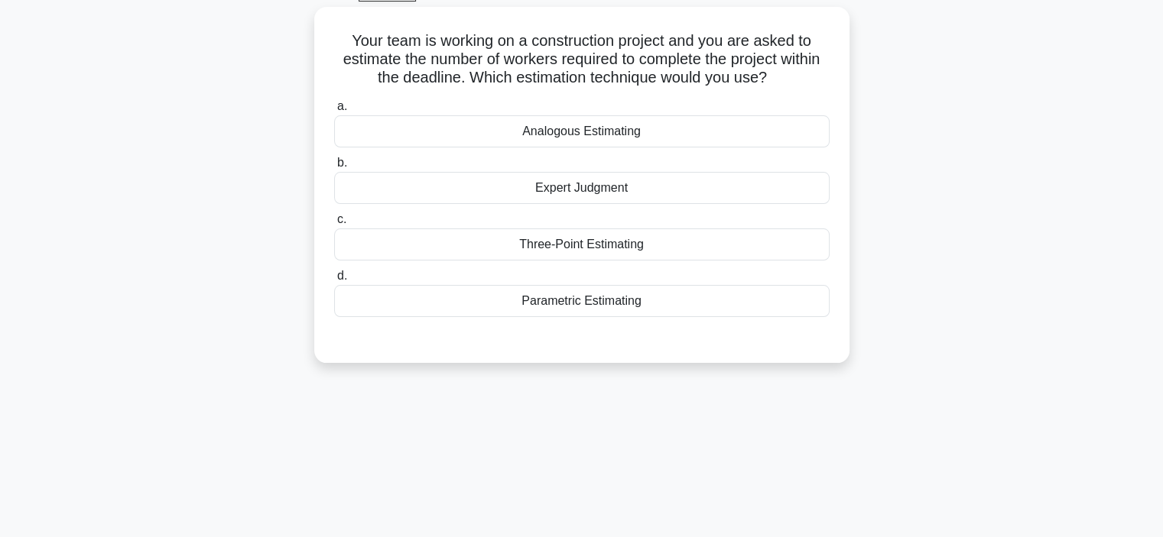
scroll to position [0, 0]
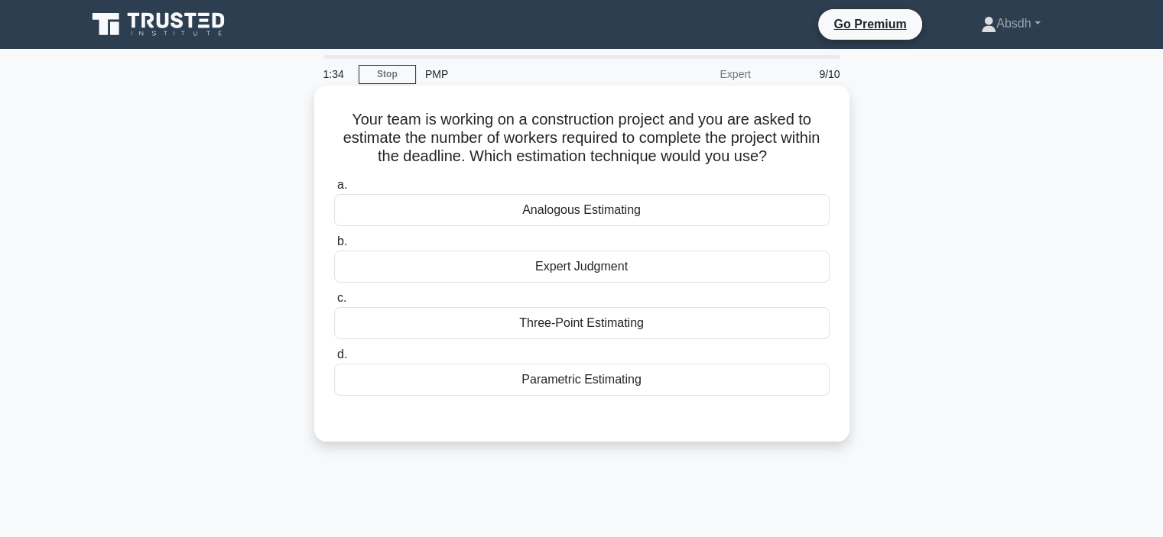
click at [596, 386] on div "Parametric Estimating" at bounding box center [581, 380] width 495 height 32
click at [334, 360] on input "d. Parametric Estimating" at bounding box center [334, 355] width 0 height 10
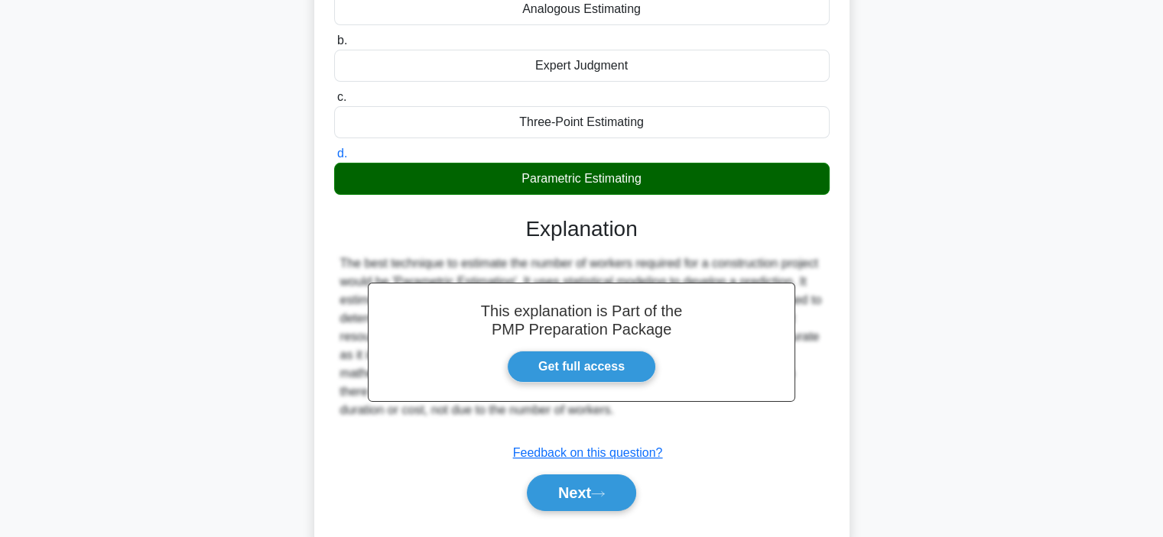
scroll to position [288, 0]
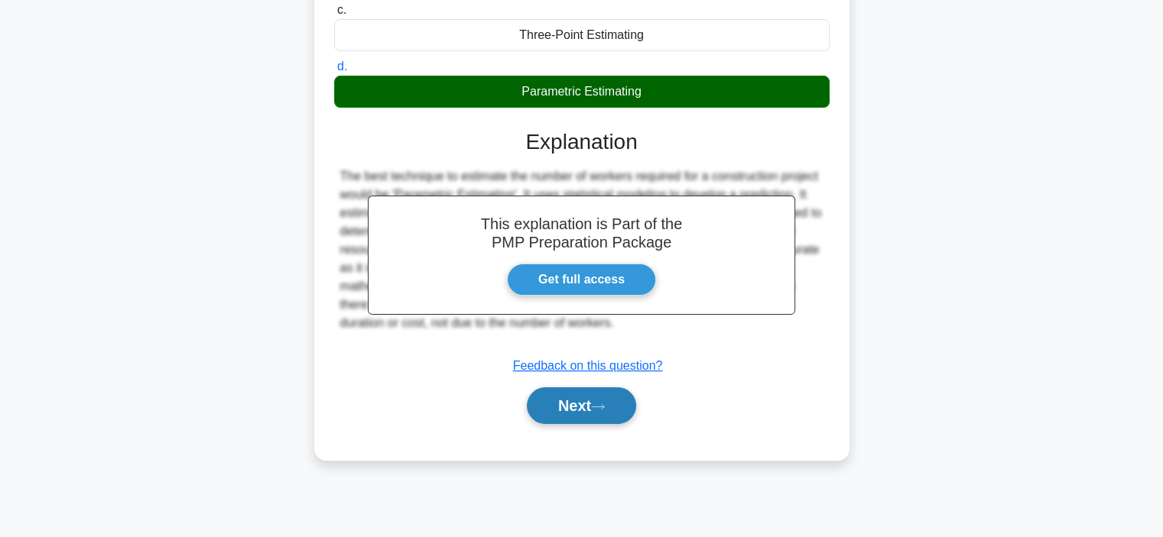
click at [599, 410] on button "Next" at bounding box center [581, 406] width 109 height 37
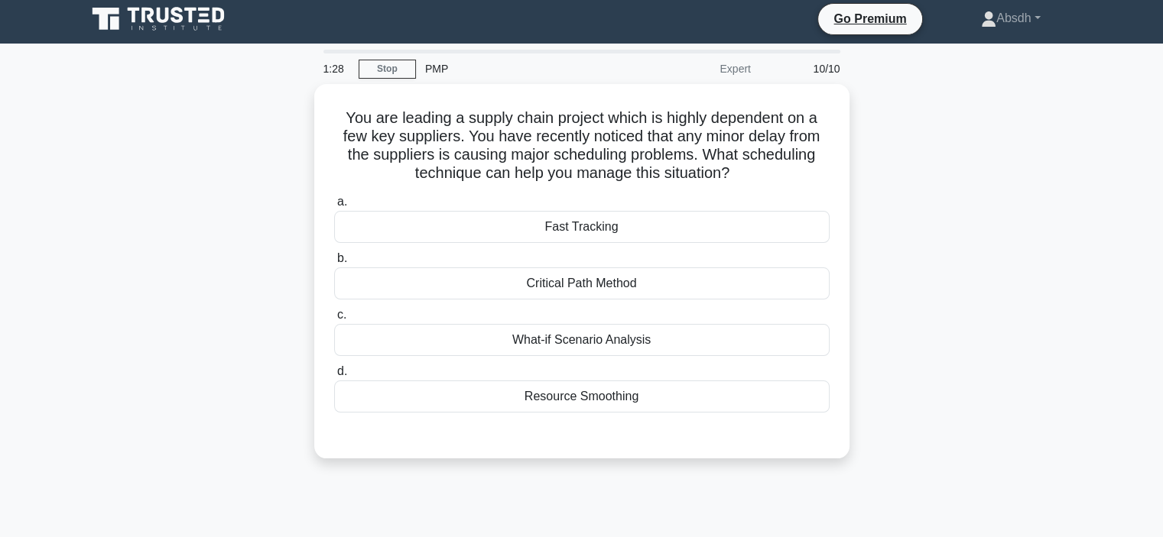
scroll to position [0, 0]
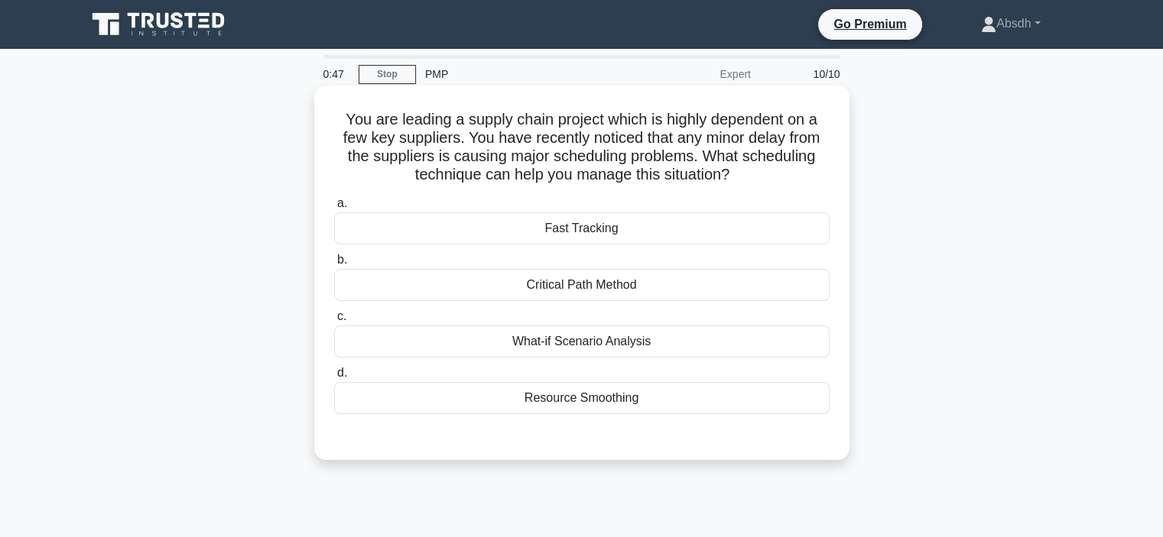
click at [607, 342] on div "What-if Scenario Analysis" at bounding box center [581, 342] width 495 height 32
click at [334, 322] on input "c. What-if Scenario Analysis" at bounding box center [334, 317] width 0 height 10
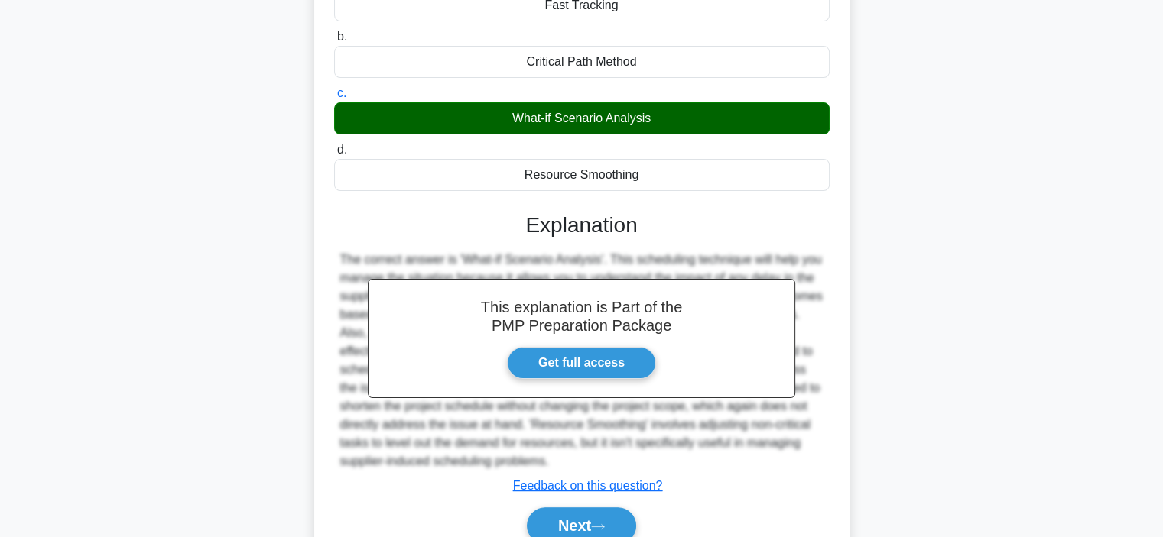
scroll to position [294, 0]
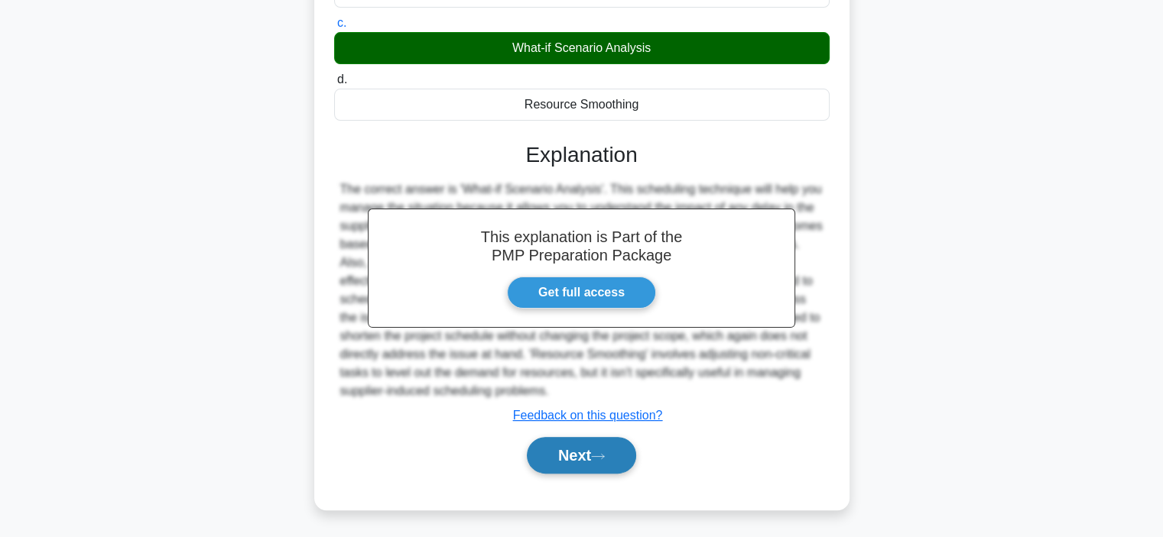
click at [597, 459] on button "Next" at bounding box center [581, 455] width 109 height 37
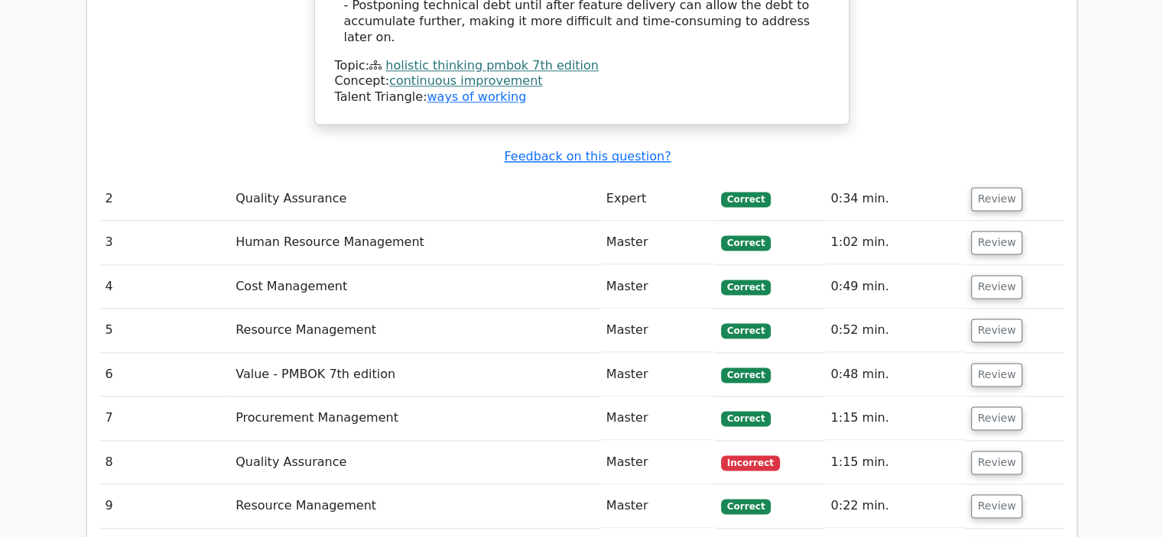
scroll to position [2229, 0]
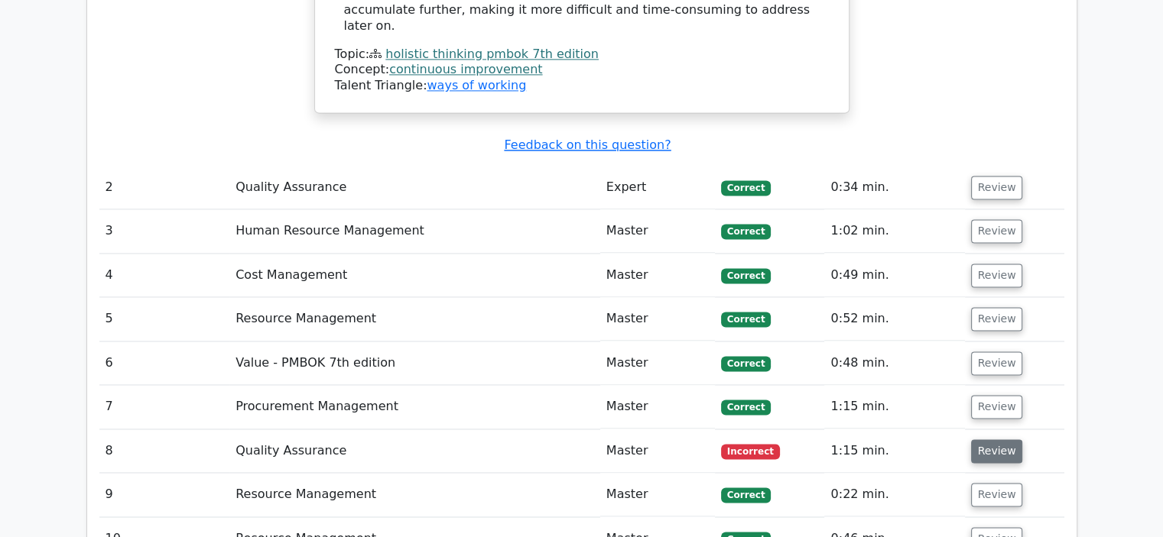
click at [981, 440] on button "Review" at bounding box center [997, 452] width 52 height 24
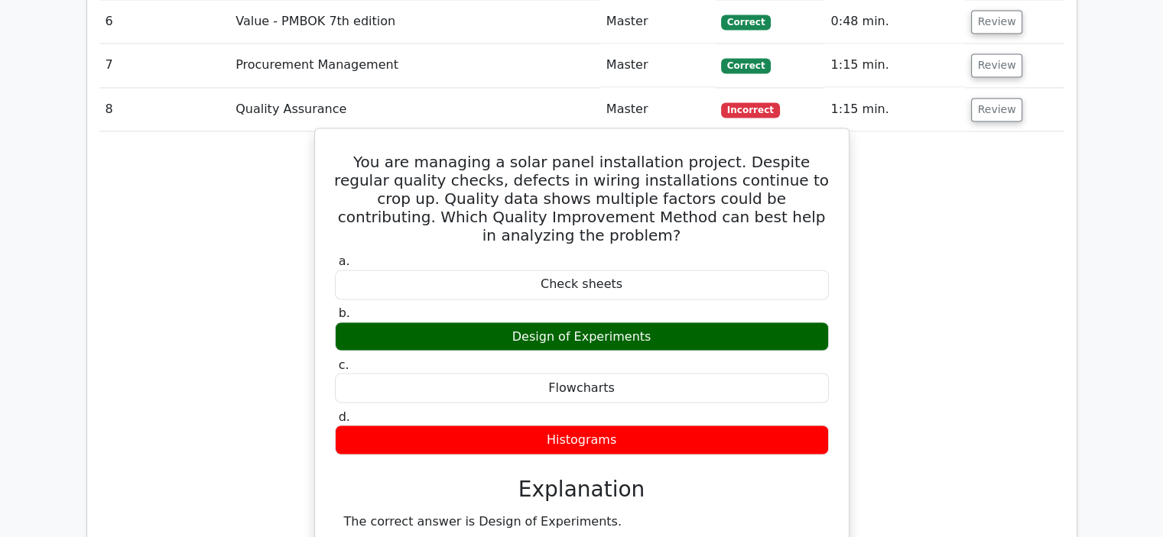
scroll to position [2543, 0]
